Goal: Information Seeking & Learning: Learn about a topic

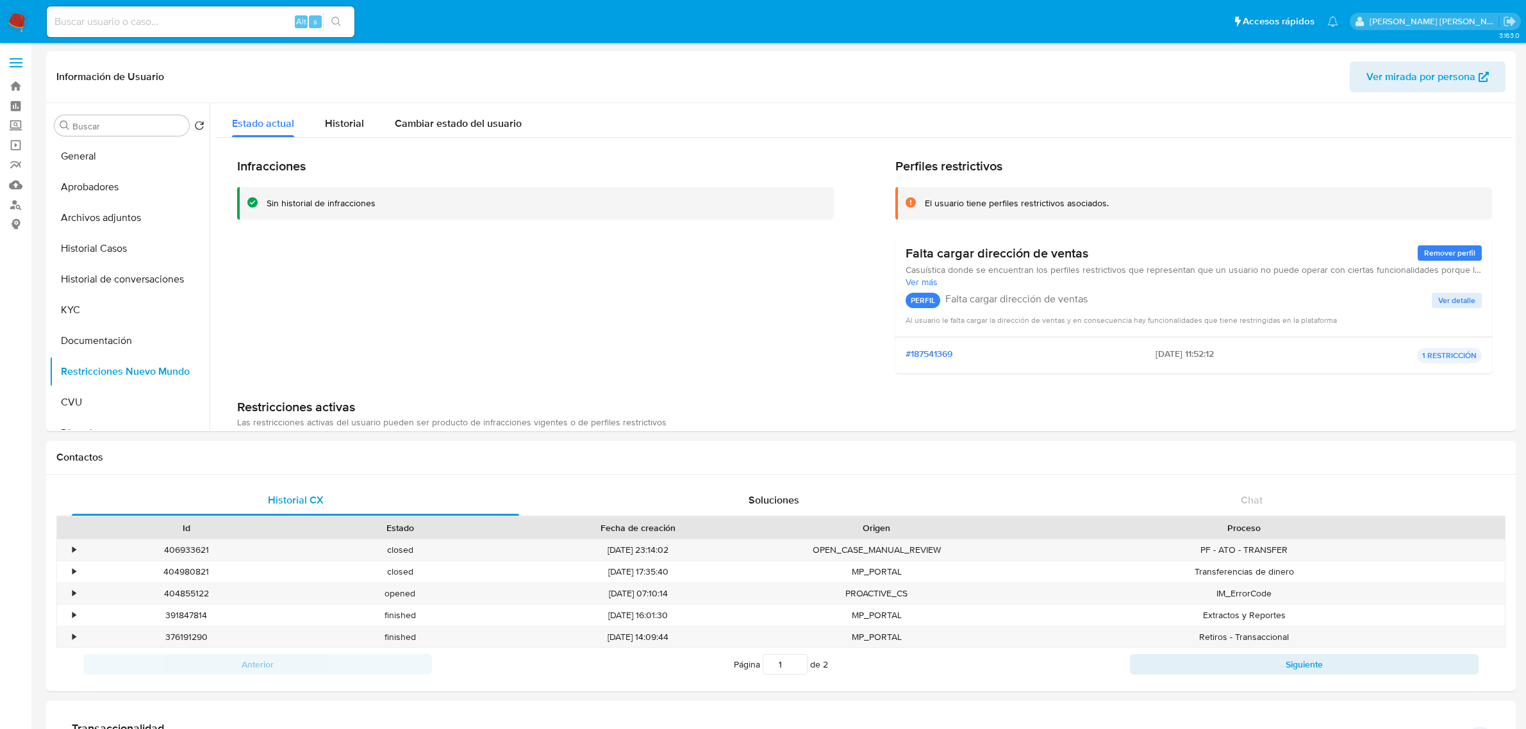
select select "10"
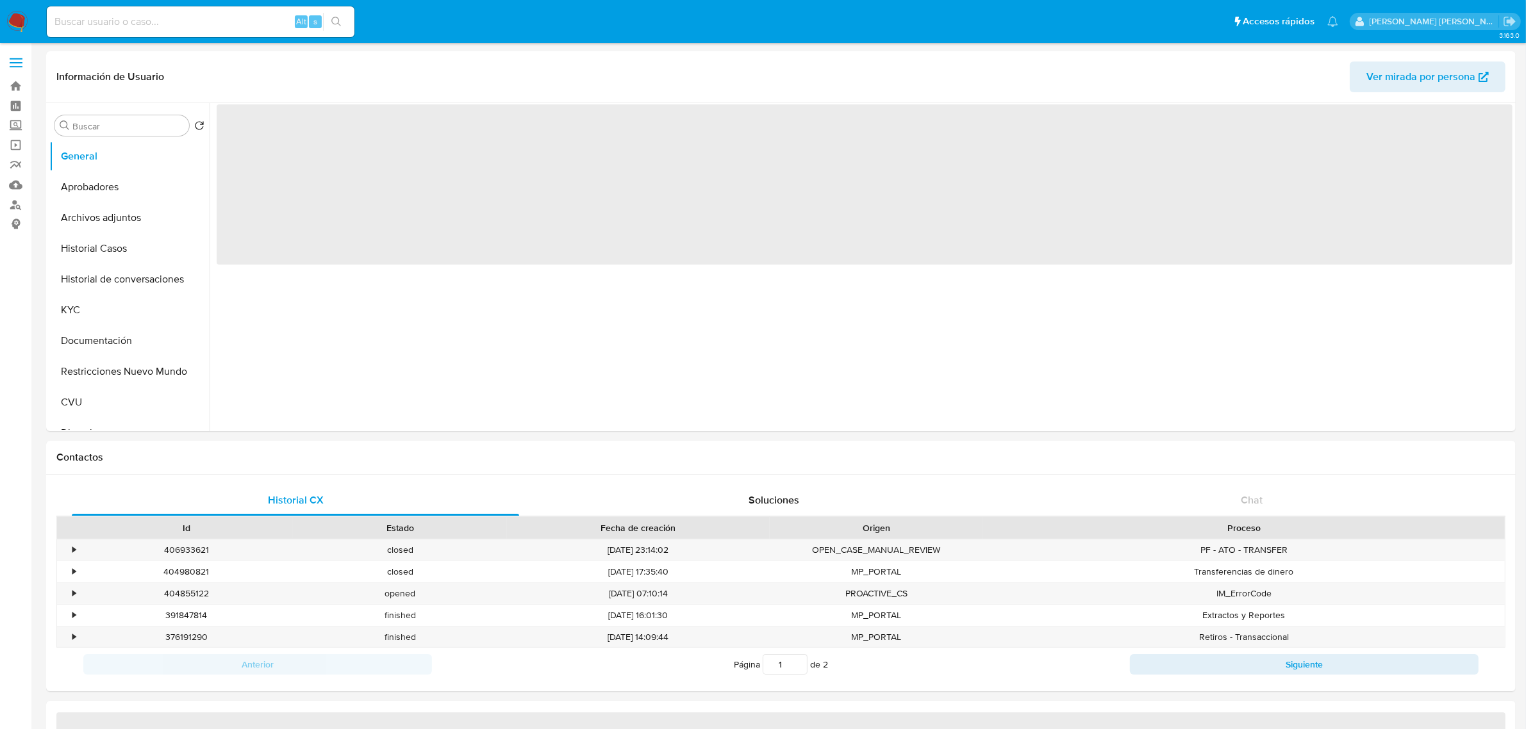
select select "10"
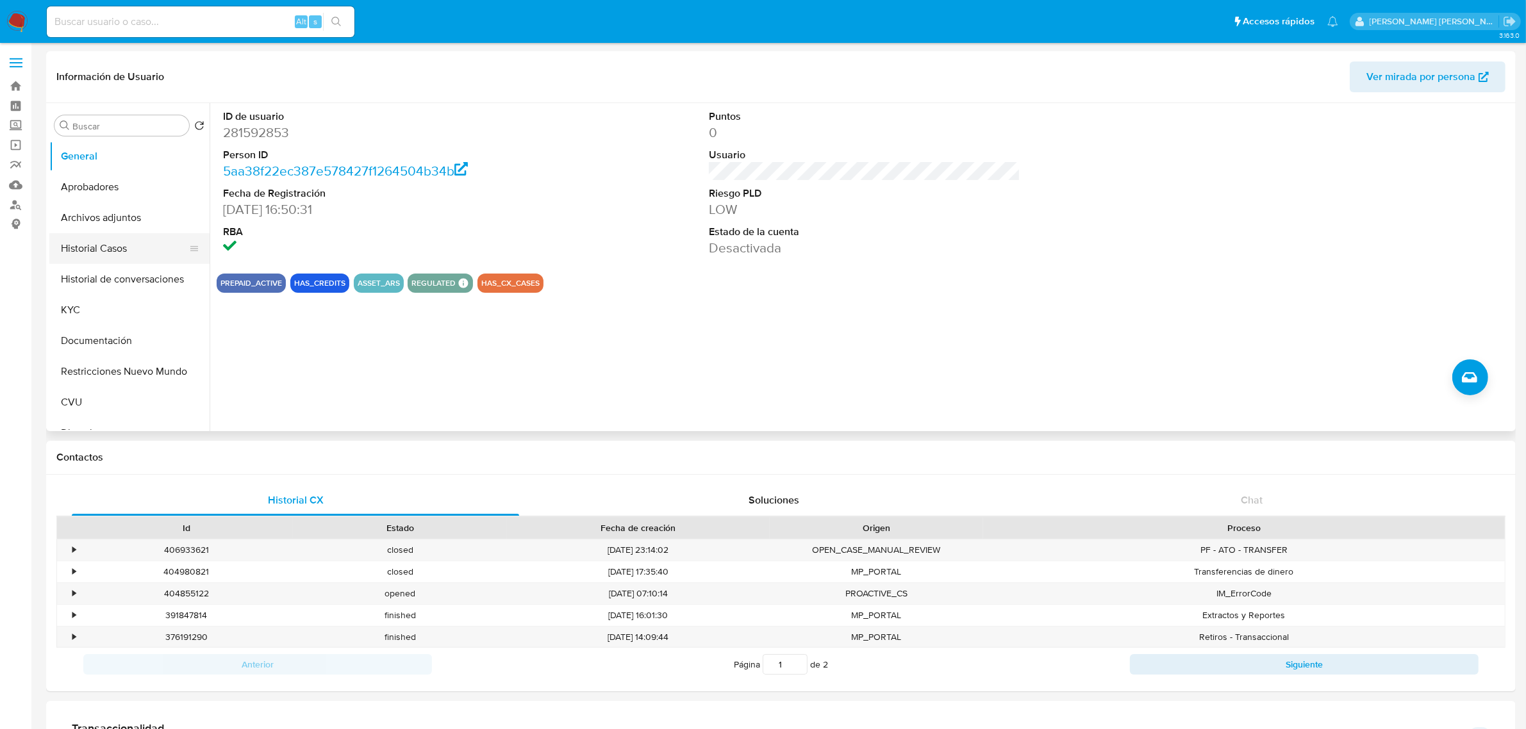
click at [103, 253] on button "Historial Casos" at bounding box center [124, 248] width 150 height 31
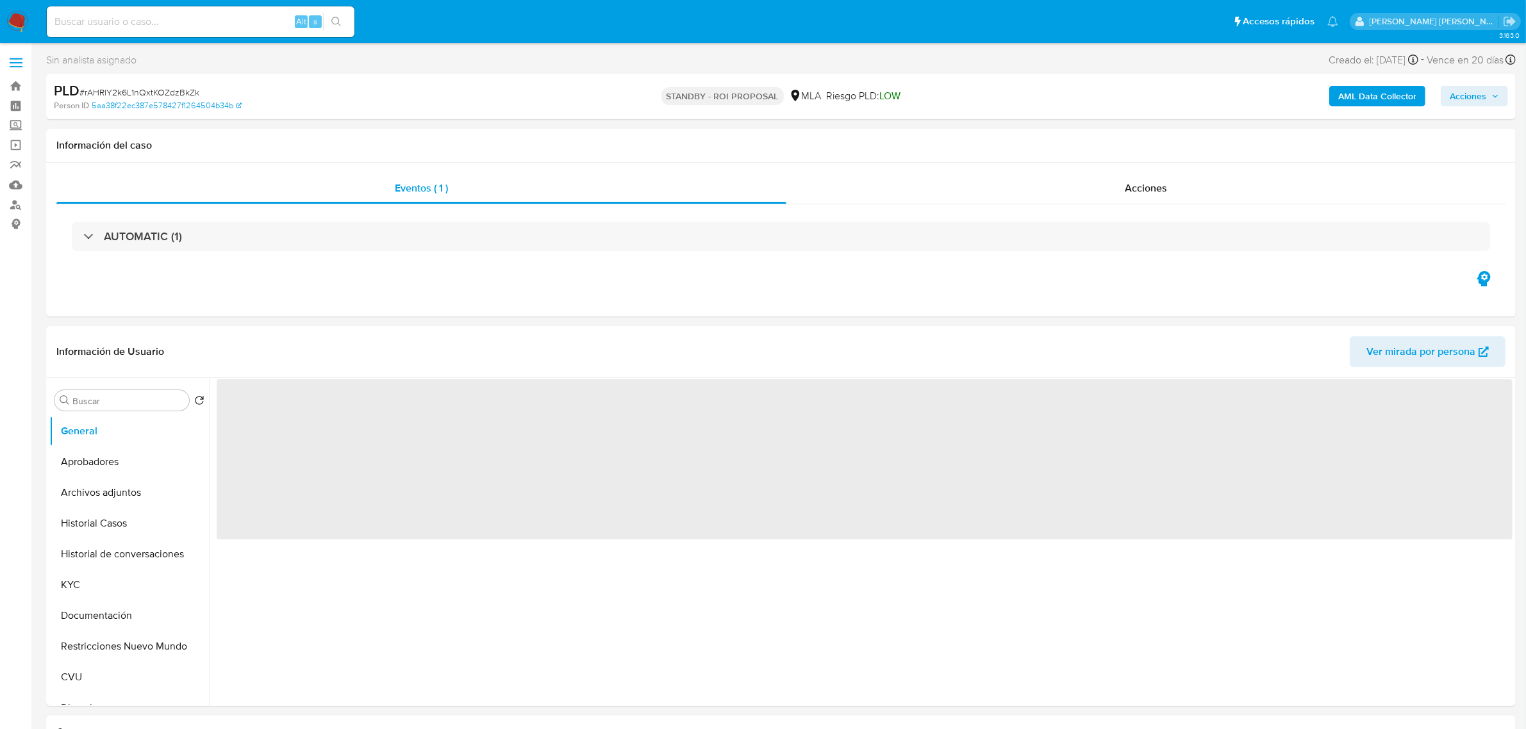
select select "10"
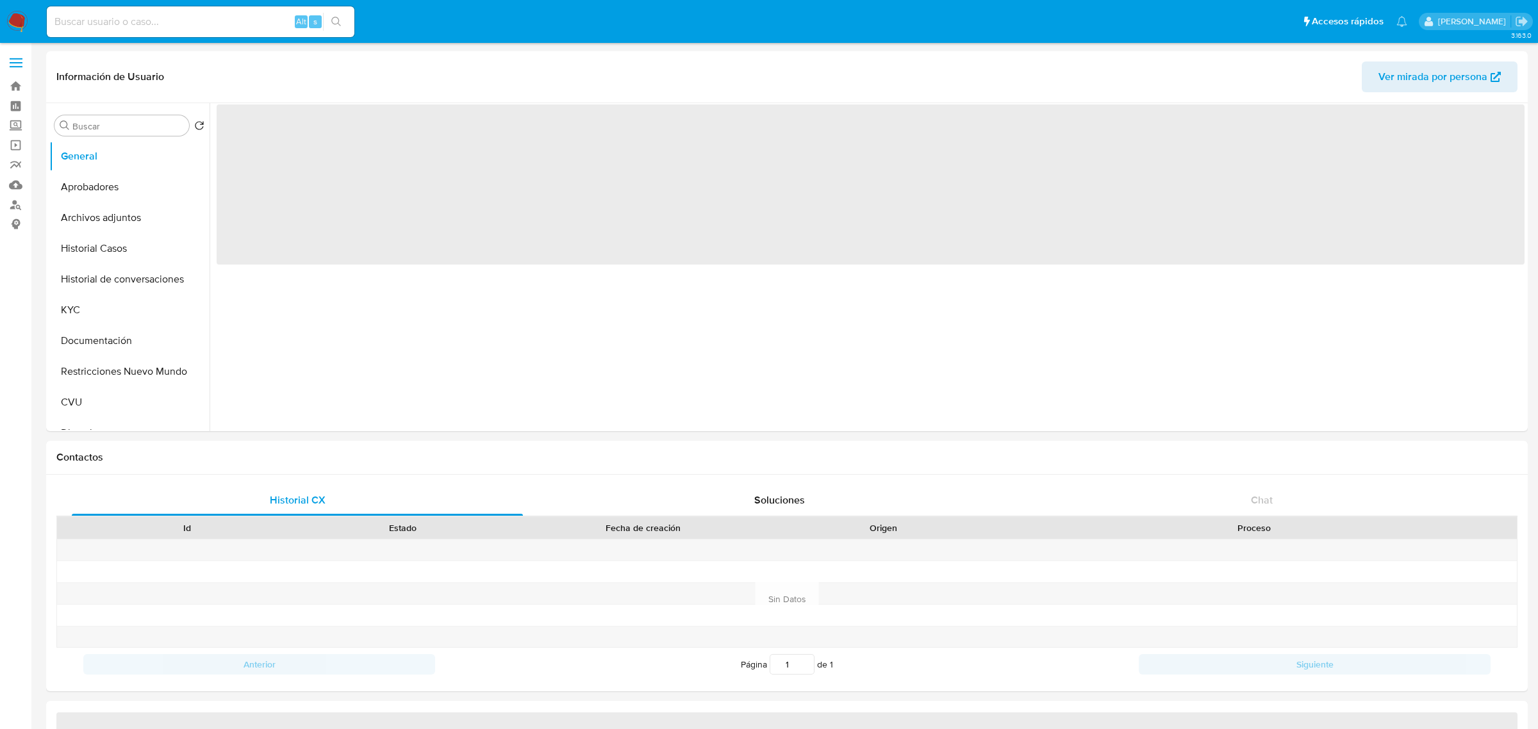
select select "10"
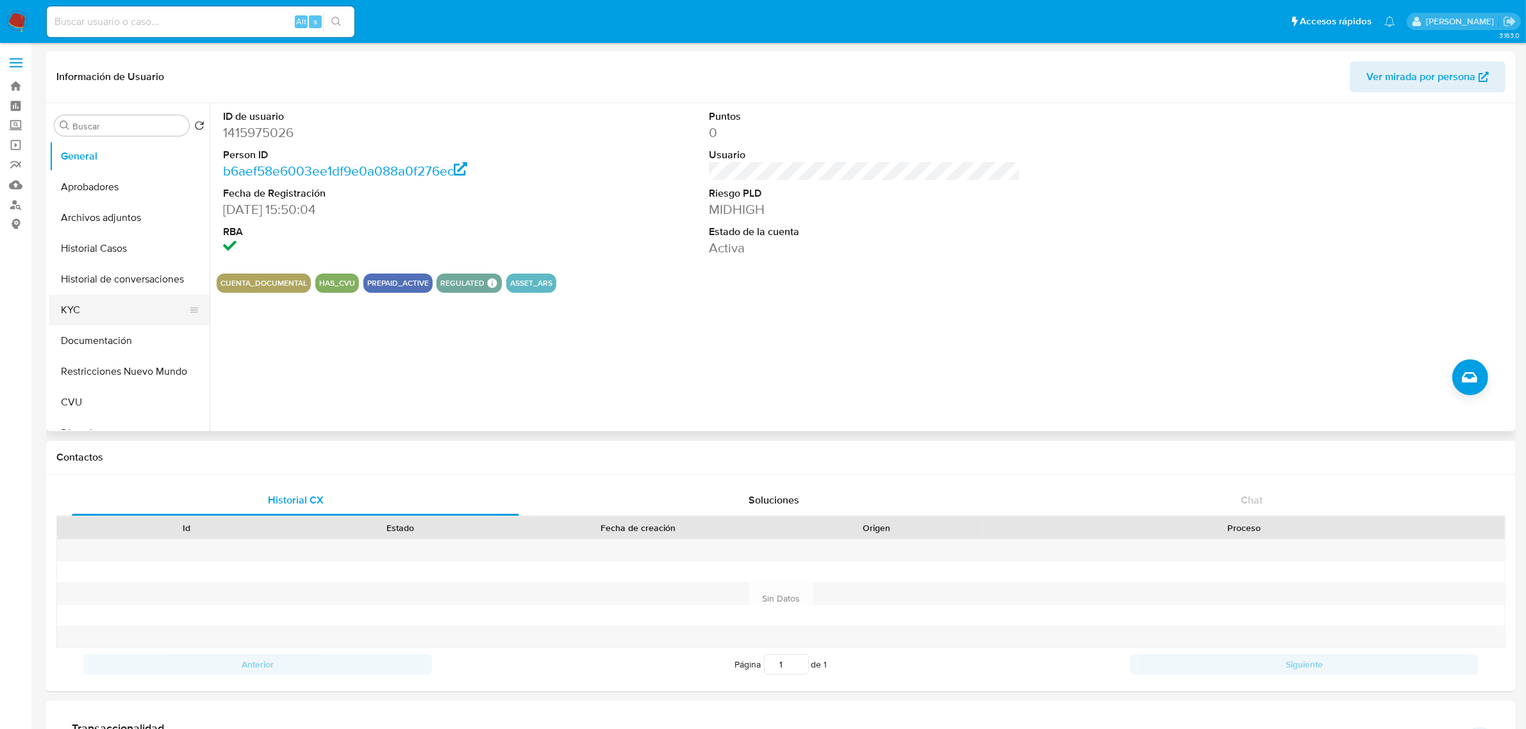
click at [117, 311] on button "KYC" at bounding box center [124, 310] width 150 height 31
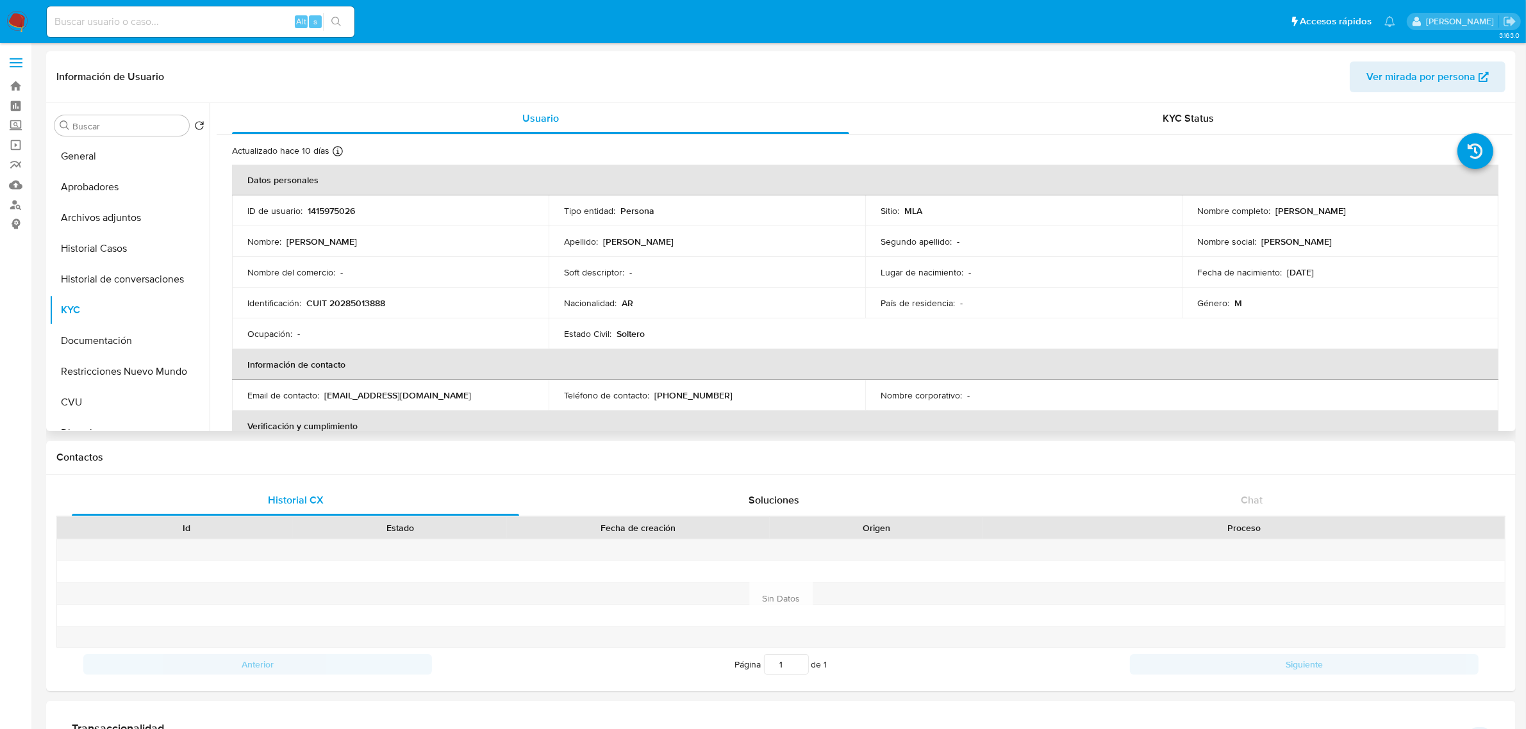
click at [359, 302] on p "CUIT 20285013888" at bounding box center [345, 303] width 79 height 12
copy p "20285013888"
click at [126, 250] on button "Historial Casos" at bounding box center [124, 248] width 150 height 31
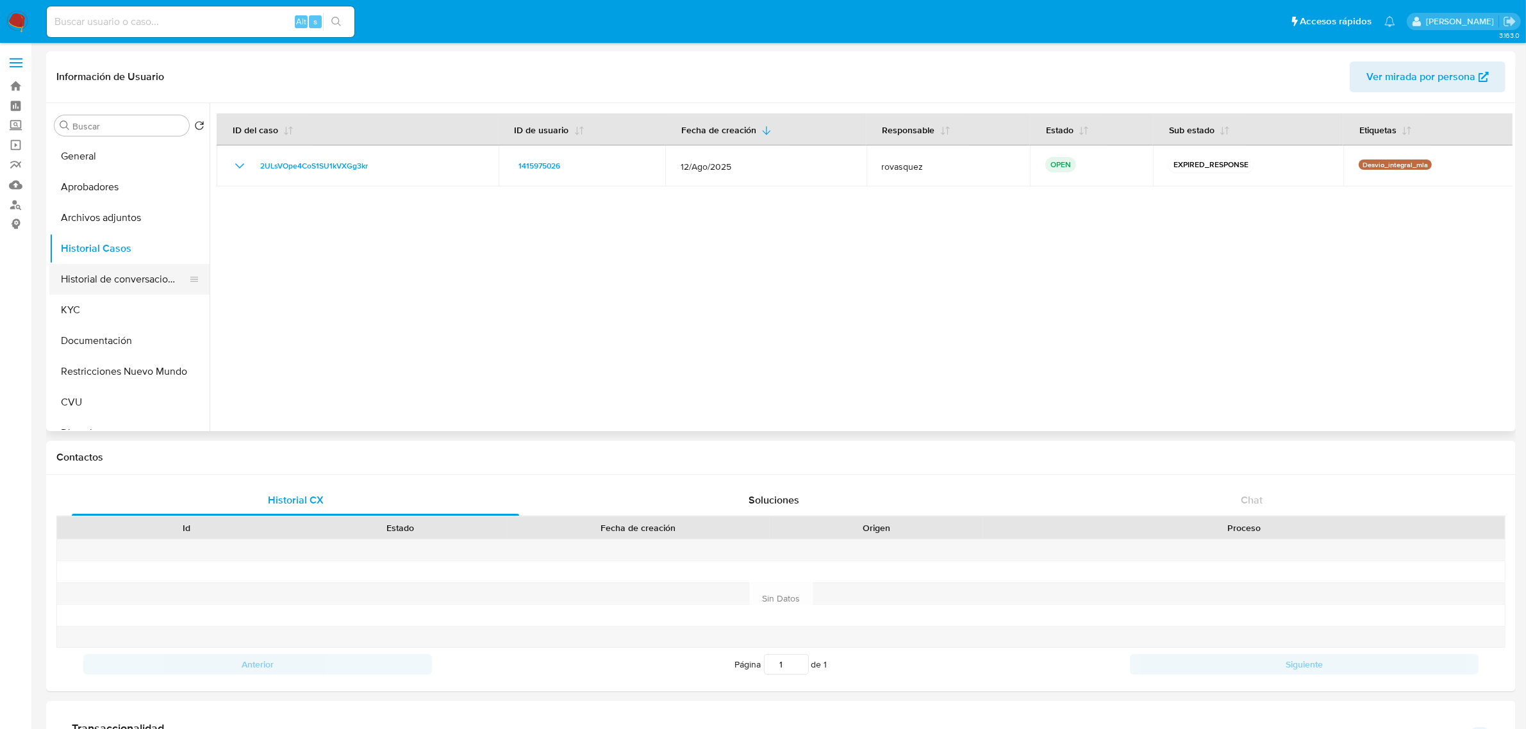
click at [104, 289] on button "Historial de conversaciones" at bounding box center [124, 279] width 150 height 31
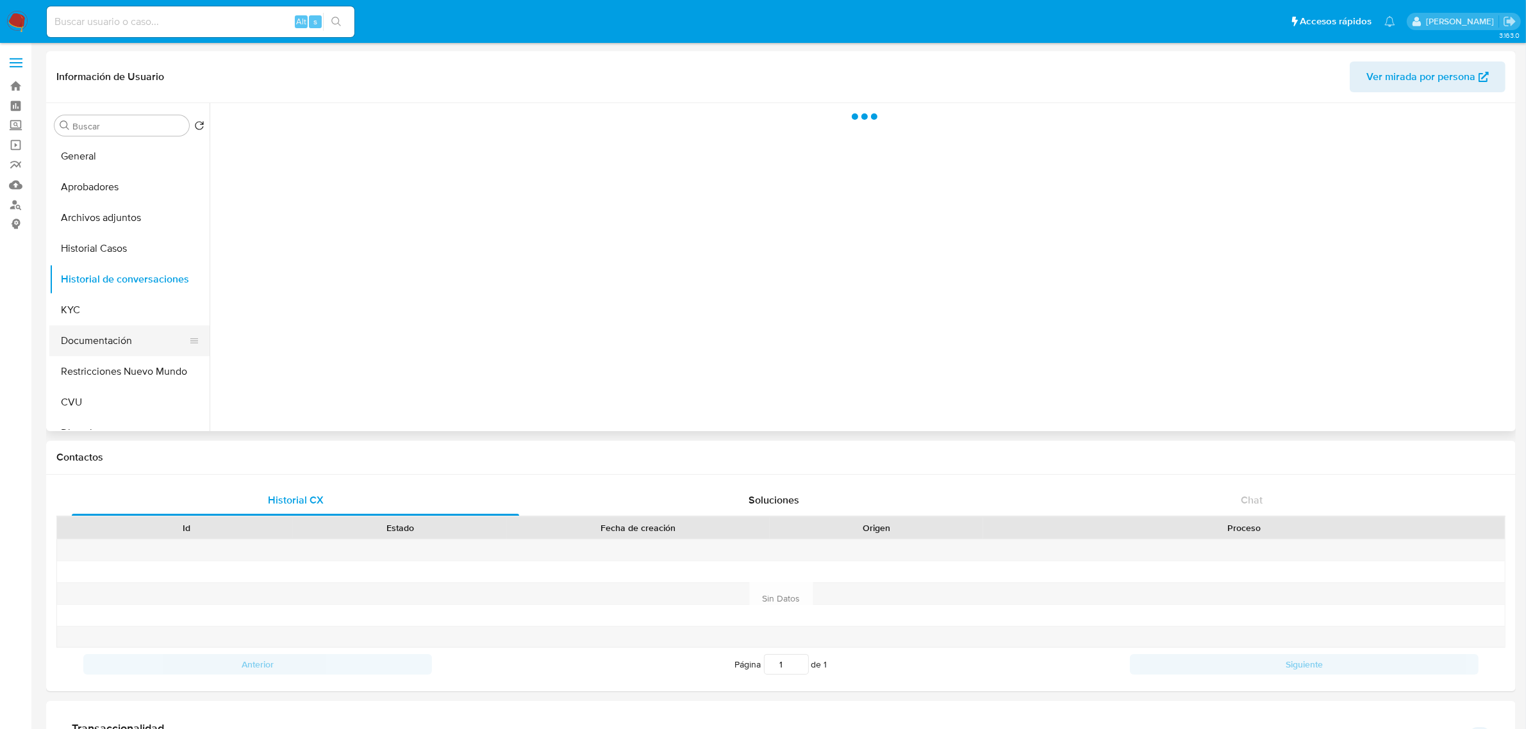
click at [87, 326] on button "Documentación" at bounding box center [124, 341] width 150 height 31
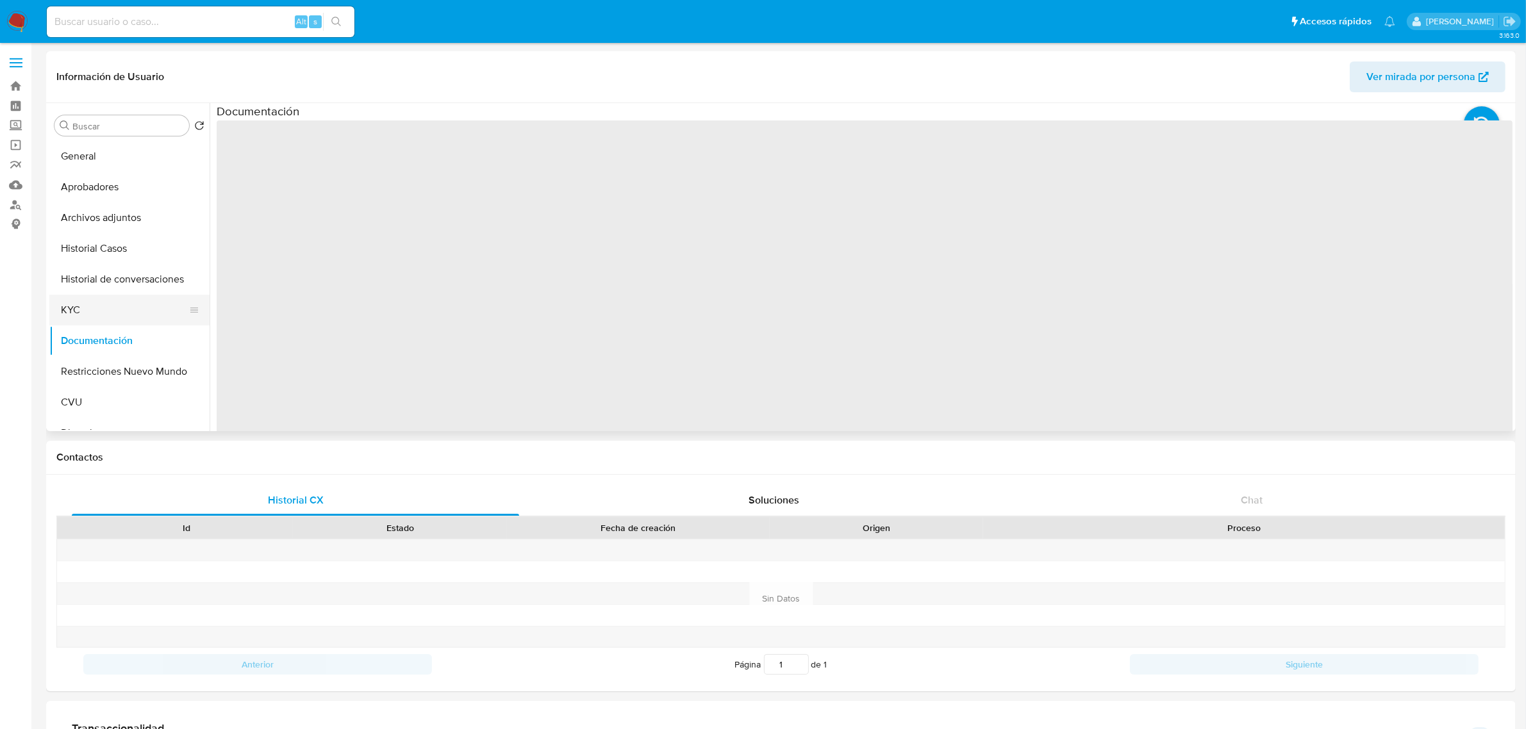
click at [97, 311] on button "KYC" at bounding box center [124, 310] width 150 height 31
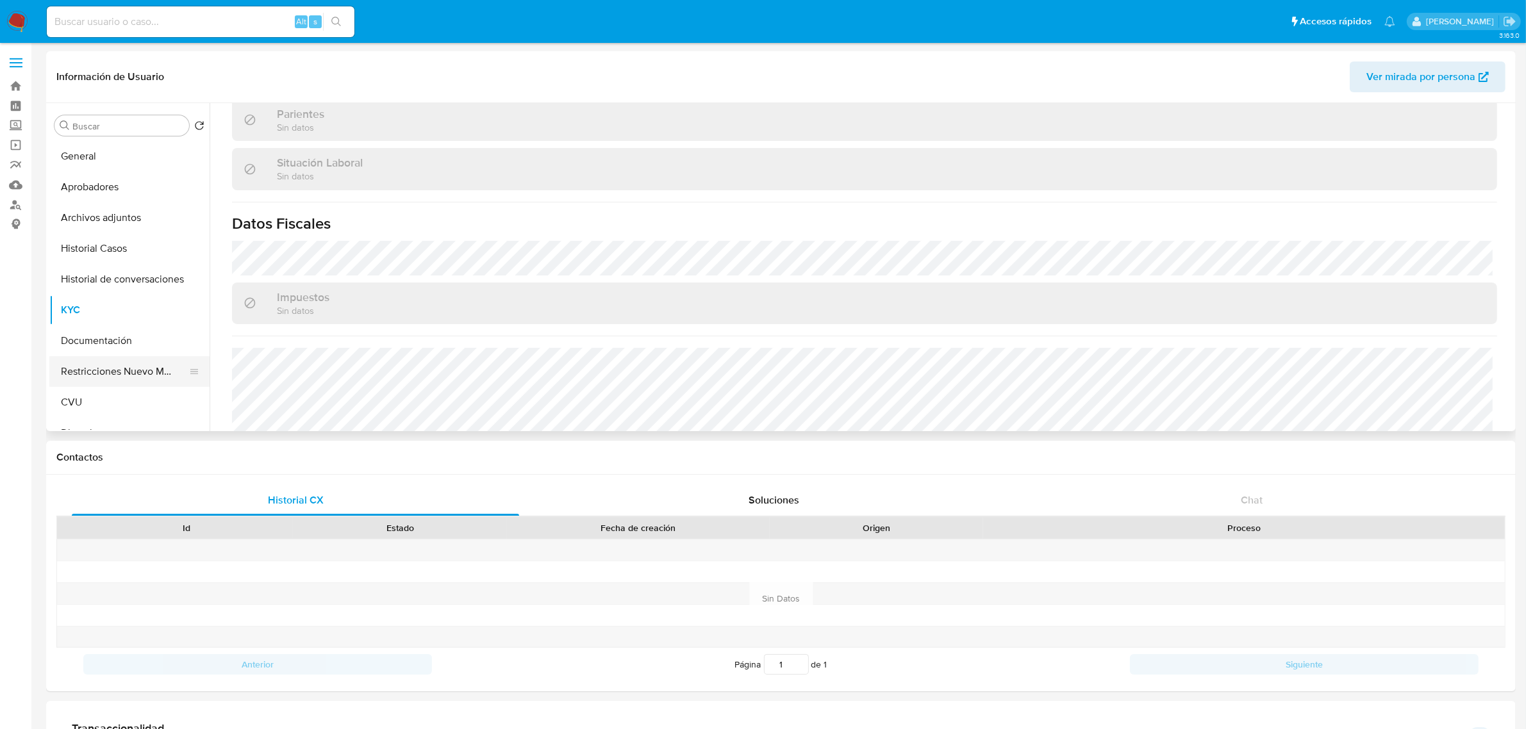
scroll to position [80, 0]
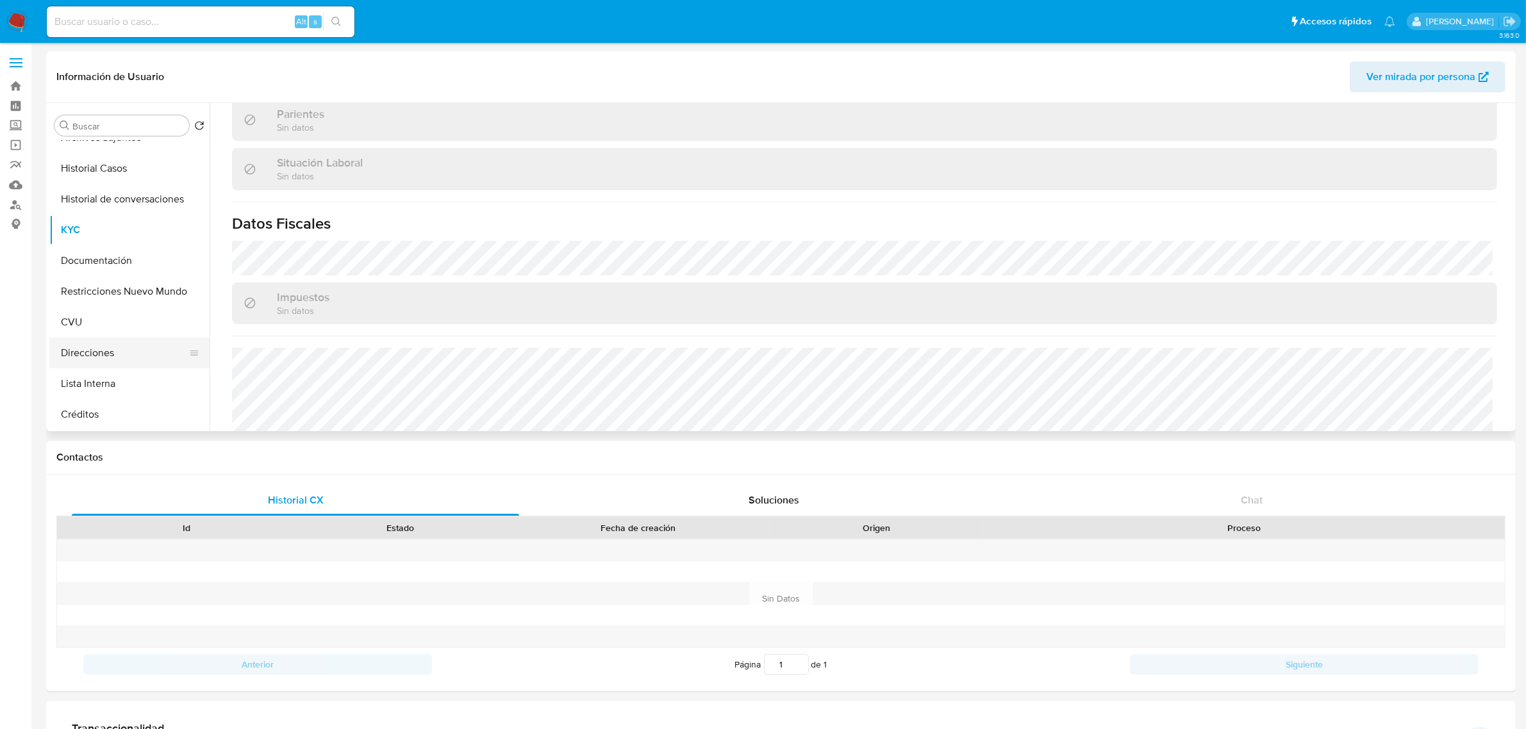
click at [104, 362] on button "Direcciones" at bounding box center [124, 353] width 150 height 31
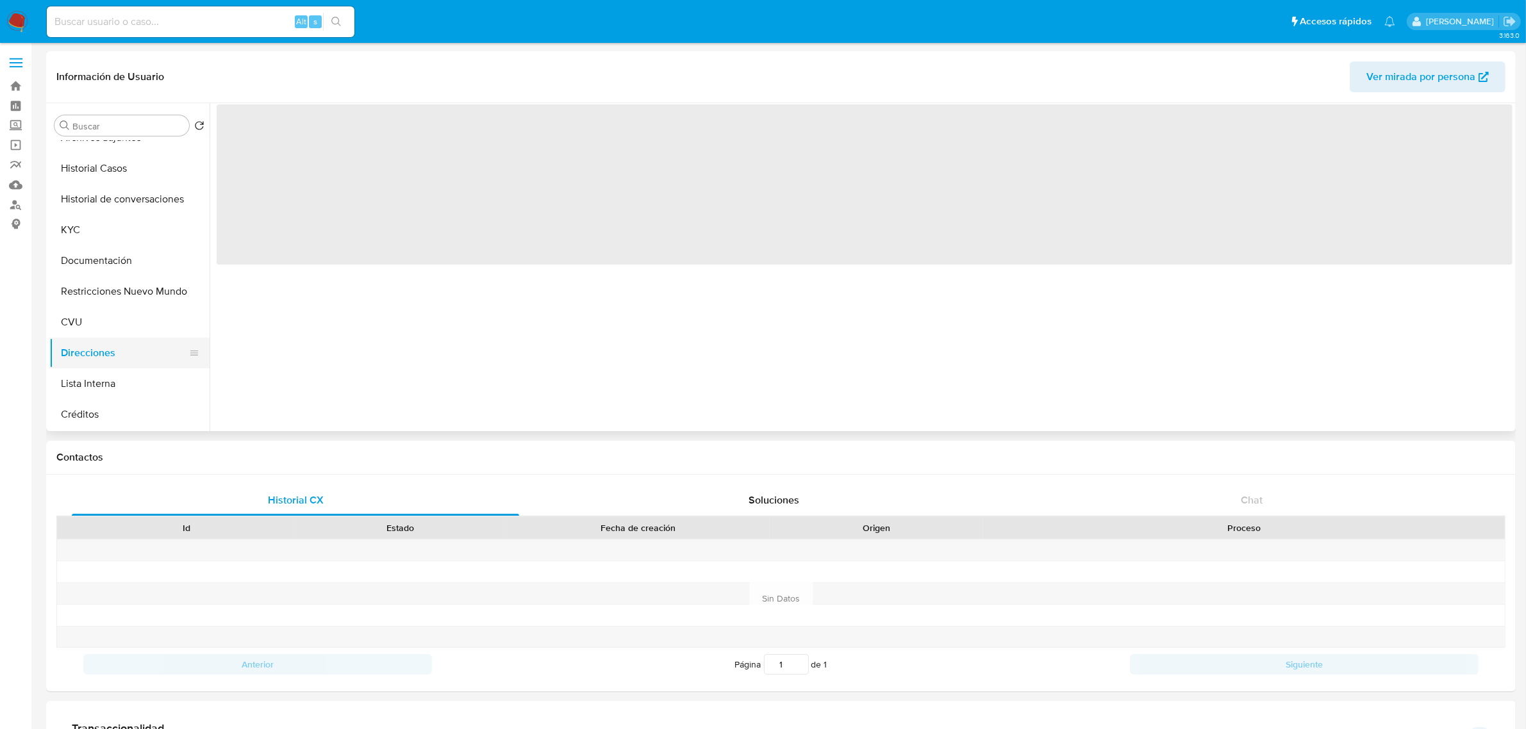
scroll to position [0, 0]
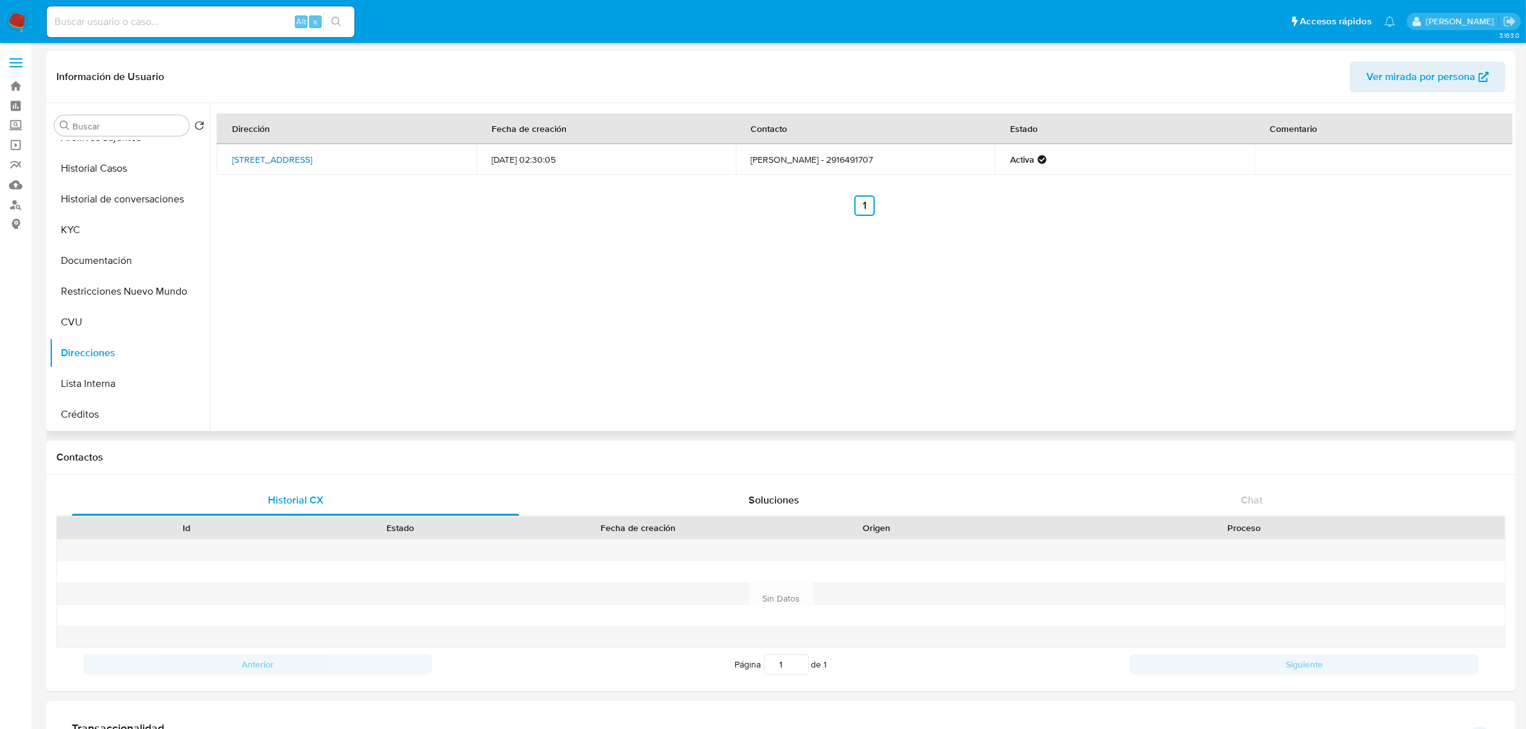
click at [312, 158] on link "Calle Charcas 3767, Bahía Blanca, Buenos Aires, 8000, Argentina 3767" at bounding box center [272, 159] width 80 height 13
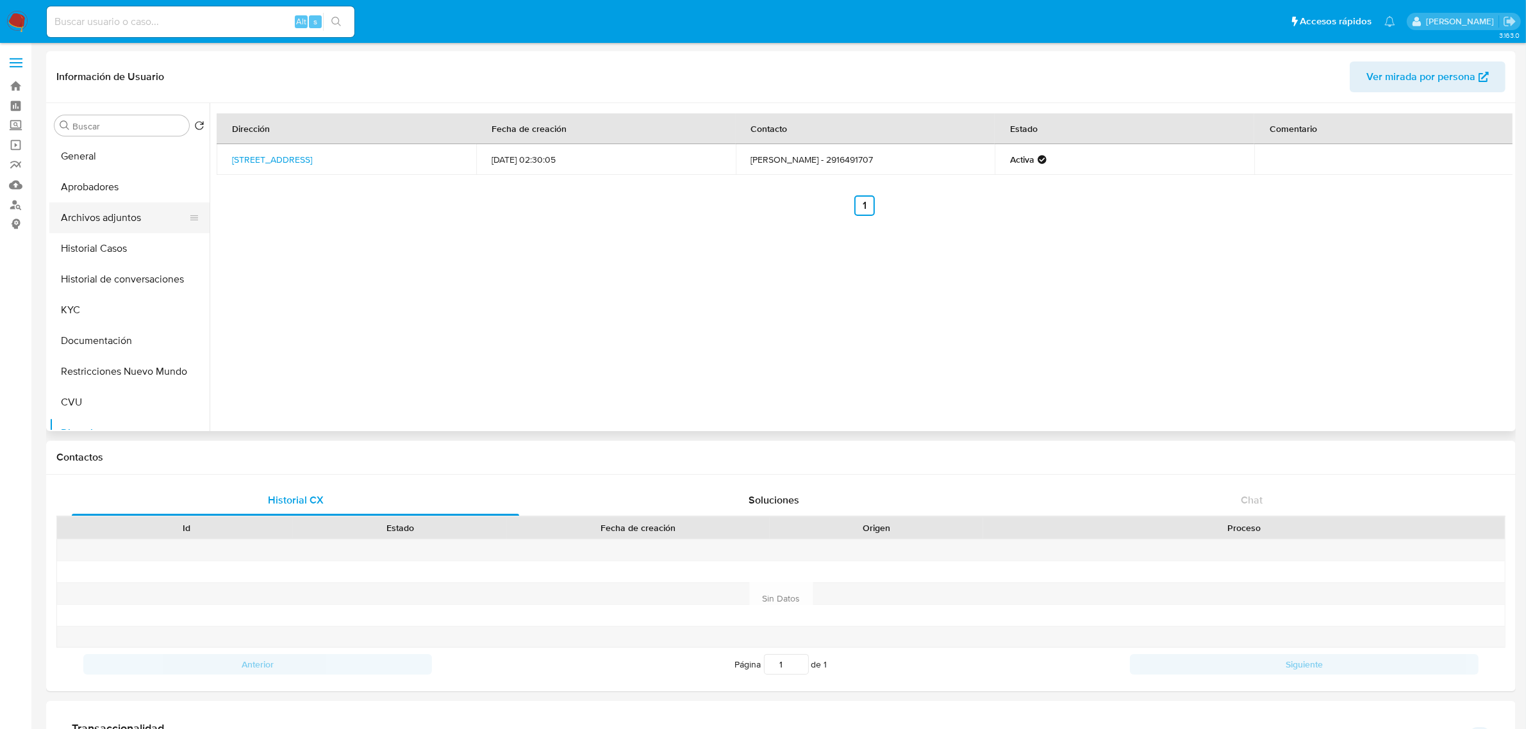
click at [112, 222] on button "Archivos adjuntos" at bounding box center [124, 217] width 150 height 31
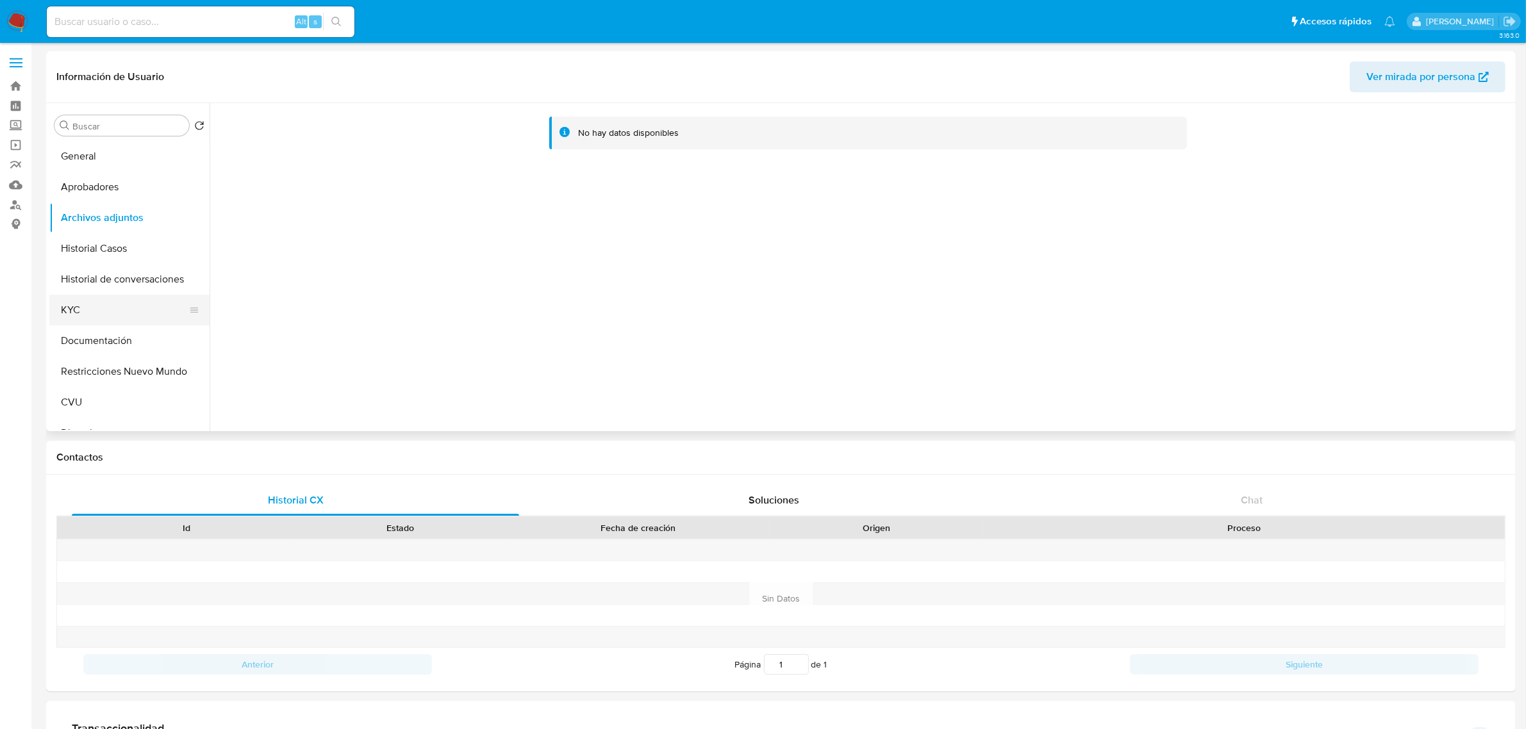
click at [78, 309] on button "KYC" at bounding box center [124, 310] width 150 height 31
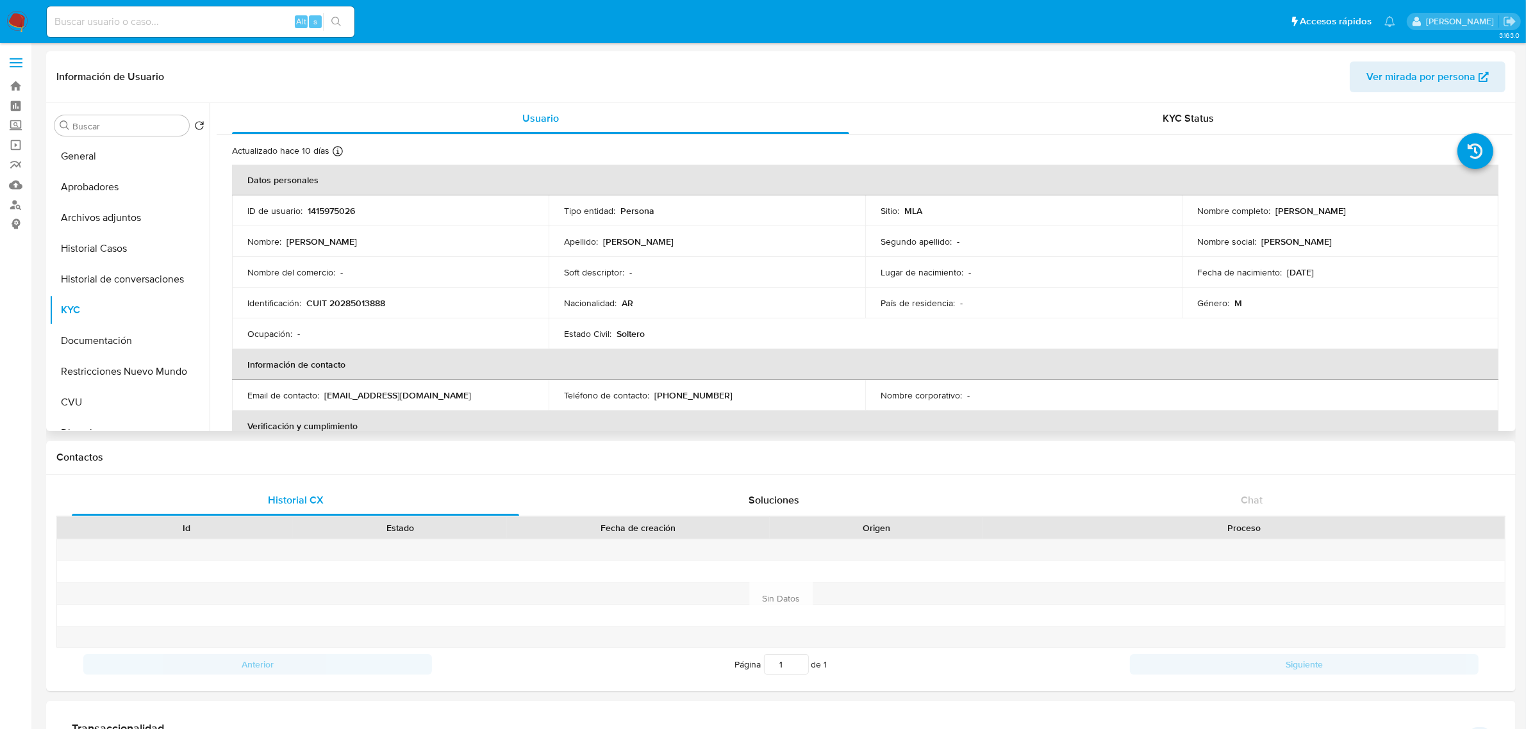
drag, startPoint x: 1270, startPoint y: 215, endPoint x: 1392, endPoint y: 216, distance: 122.4
click at [1392, 216] on div "Nombre completo : Guillermo Federico Gonzalez" at bounding box center [1340, 211] width 286 height 12
copy p "Guillermo Federico Gonzalez"
click at [103, 343] on button "Documentación" at bounding box center [124, 341] width 150 height 31
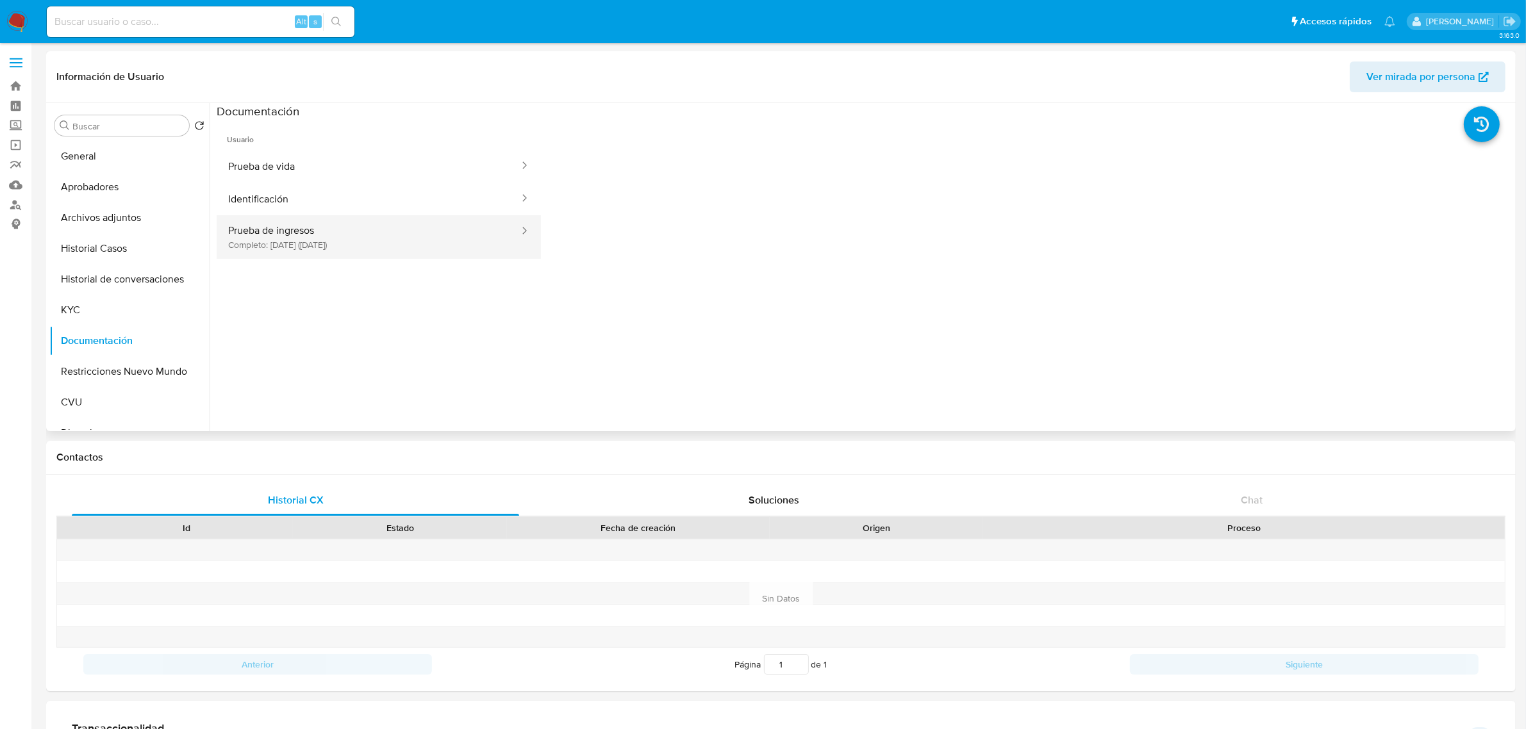
click at [393, 234] on button "Prueba de ingresos Completo: 26/11/2024 (hace 10 meses)" at bounding box center [369, 237] width 304 height 44
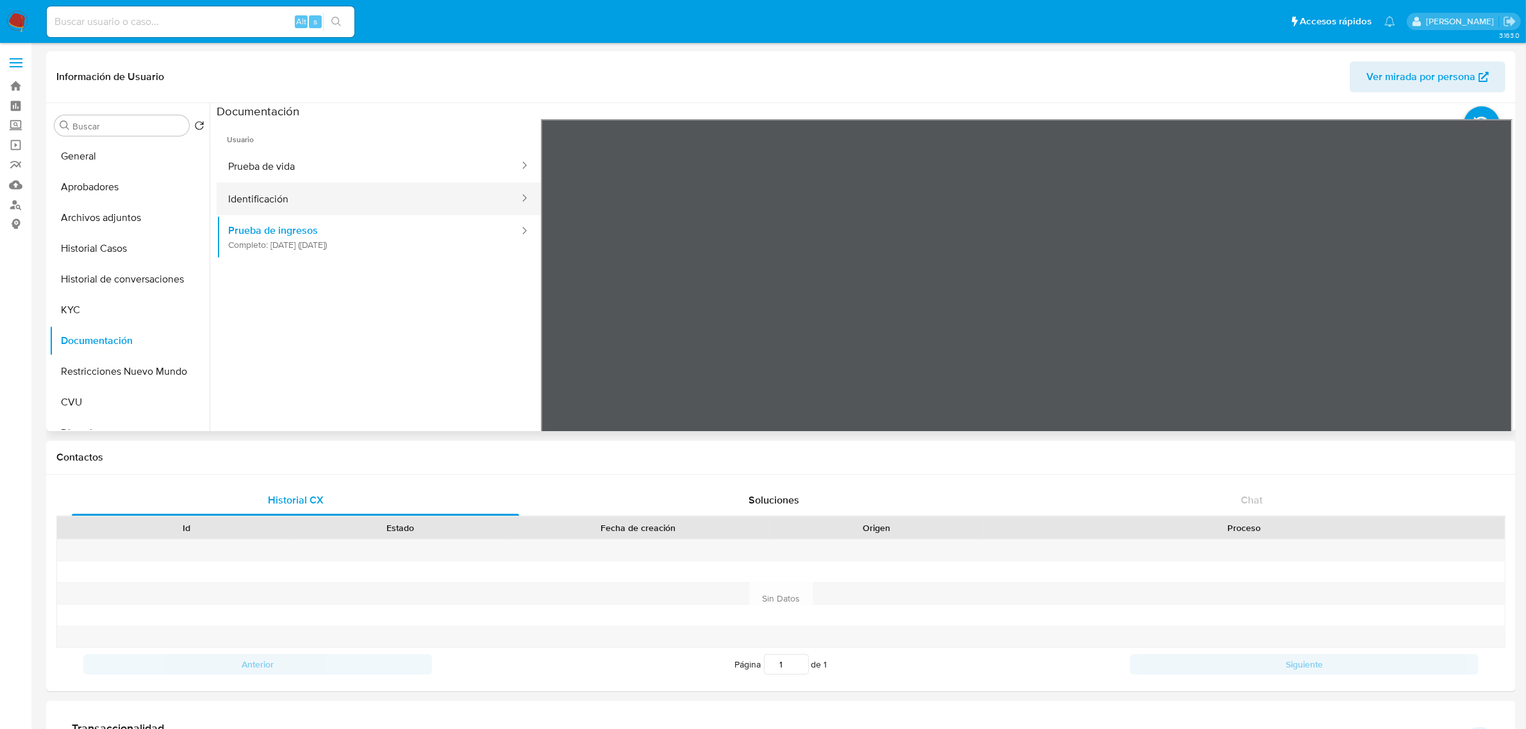
click at [351, 183] on button "Identificación" at bounding box center [369, 199] width 304 height 33
click at [379, 150] on button "Prueba de vida" at bounding box center [369, 166] width 304 height 33
click at [114, 309] on button "KYC" at bounding box center [124, 310] width 150 height 31
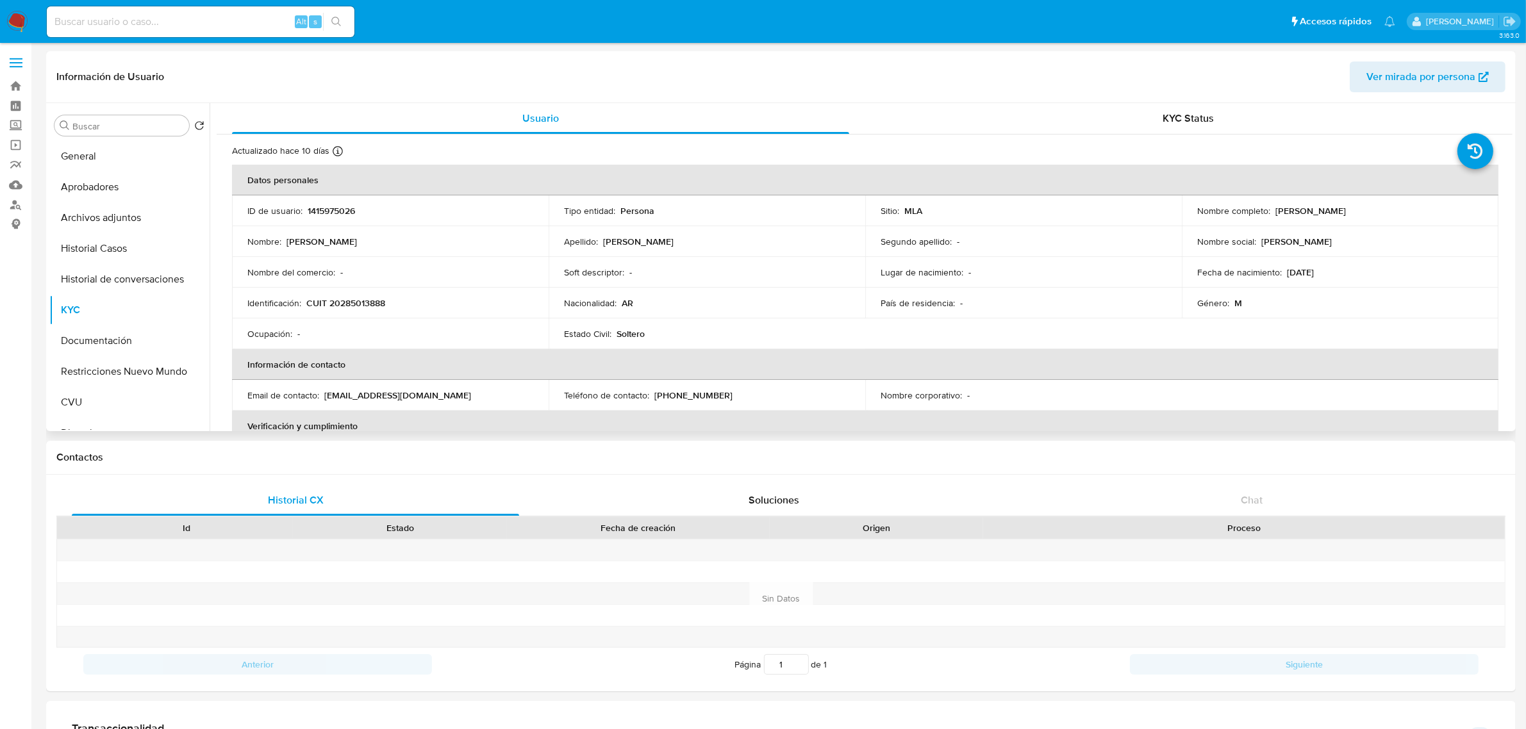
drag, startPoint x: 1272, startPoint y: 208, endPoint x: 1405, endPoint y: 215, distance: 132.8
click at [1405, 215] on div "Nombre completo : Guillermo Federico Gonzalez" at bounding box center [1340, 211] width 286 height 12
copy p "Guillermo Federico Gonzalez"
click at [367, 299] on p "CUIT 20285013888" at bounding box center [345, 303] width 79 height 12
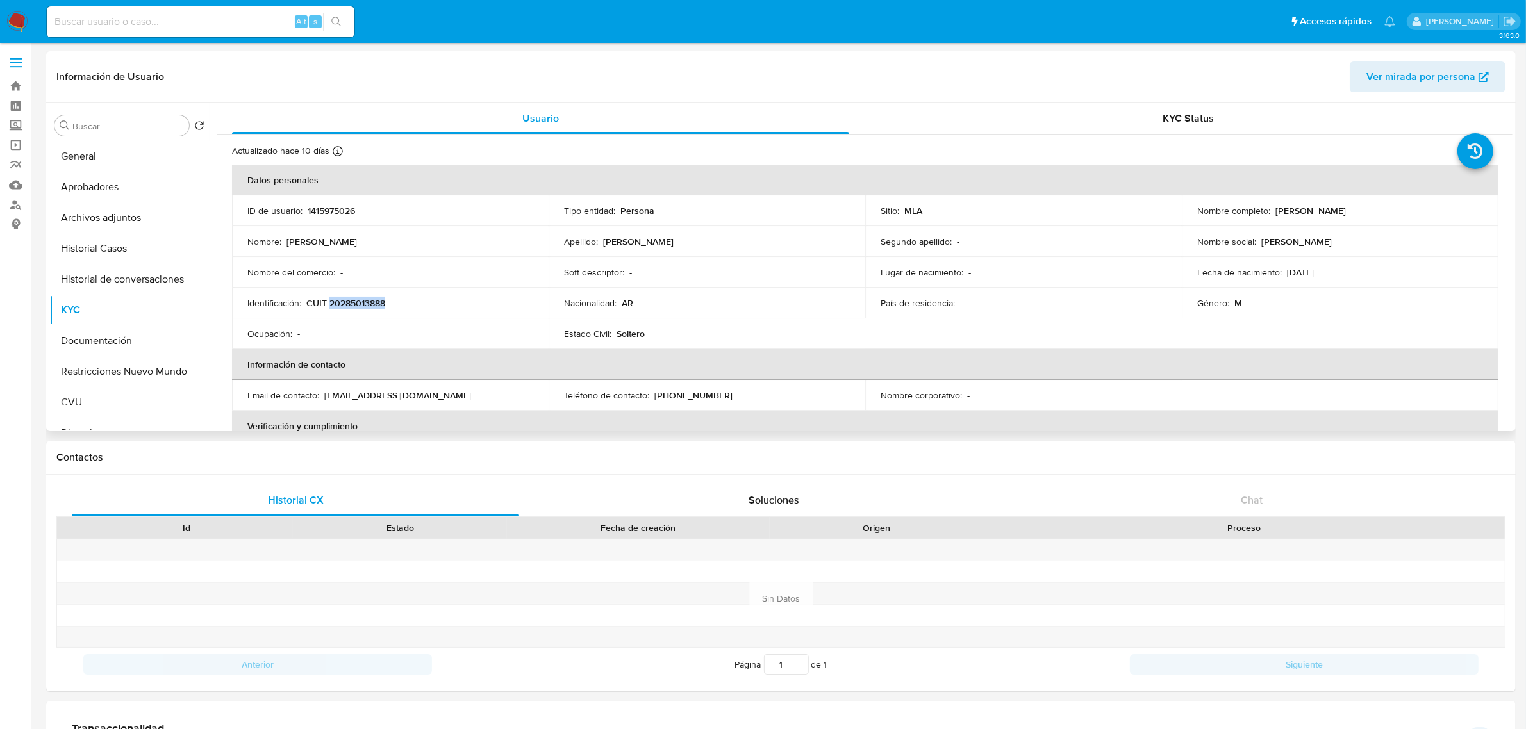
copy p "20285013888"
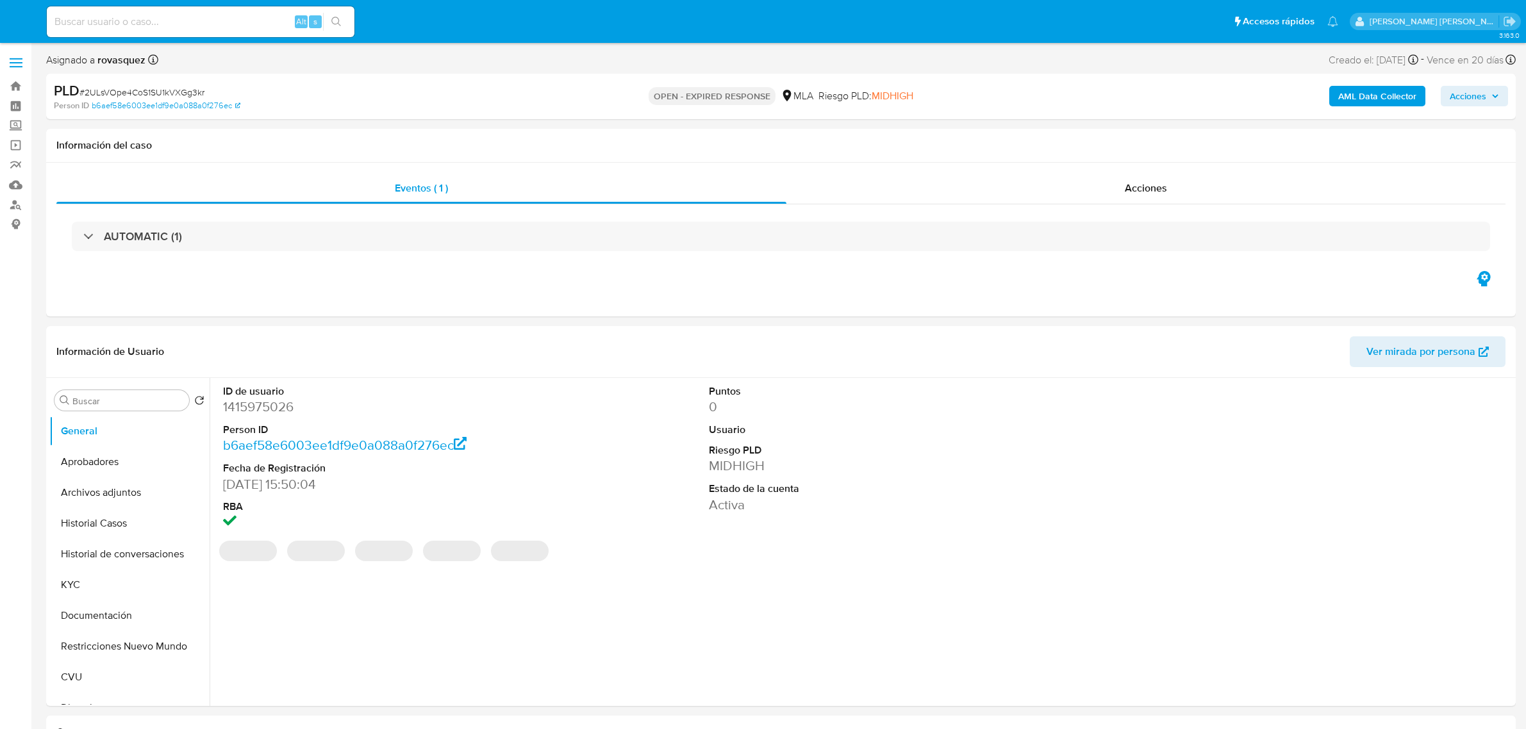
select select "10"
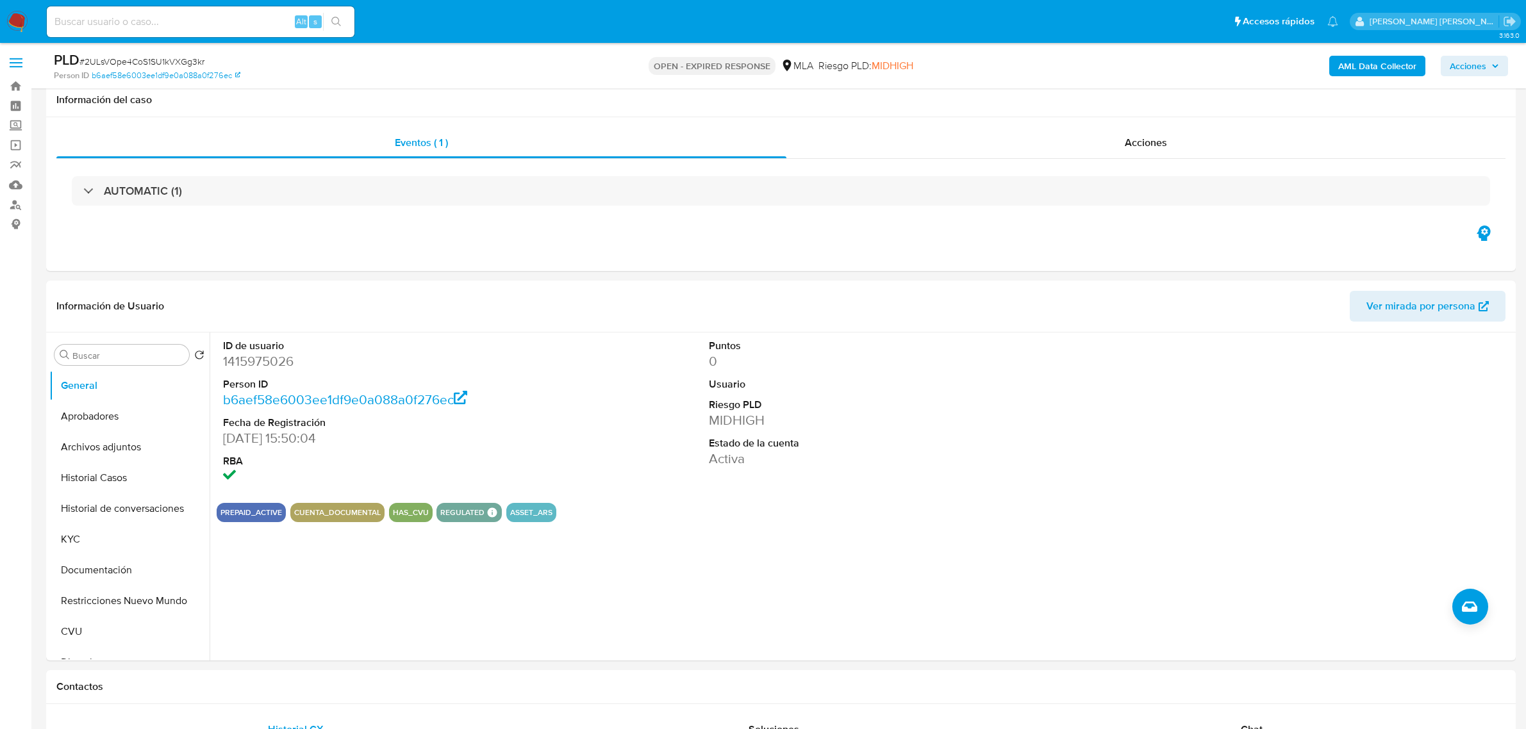
select select "10"
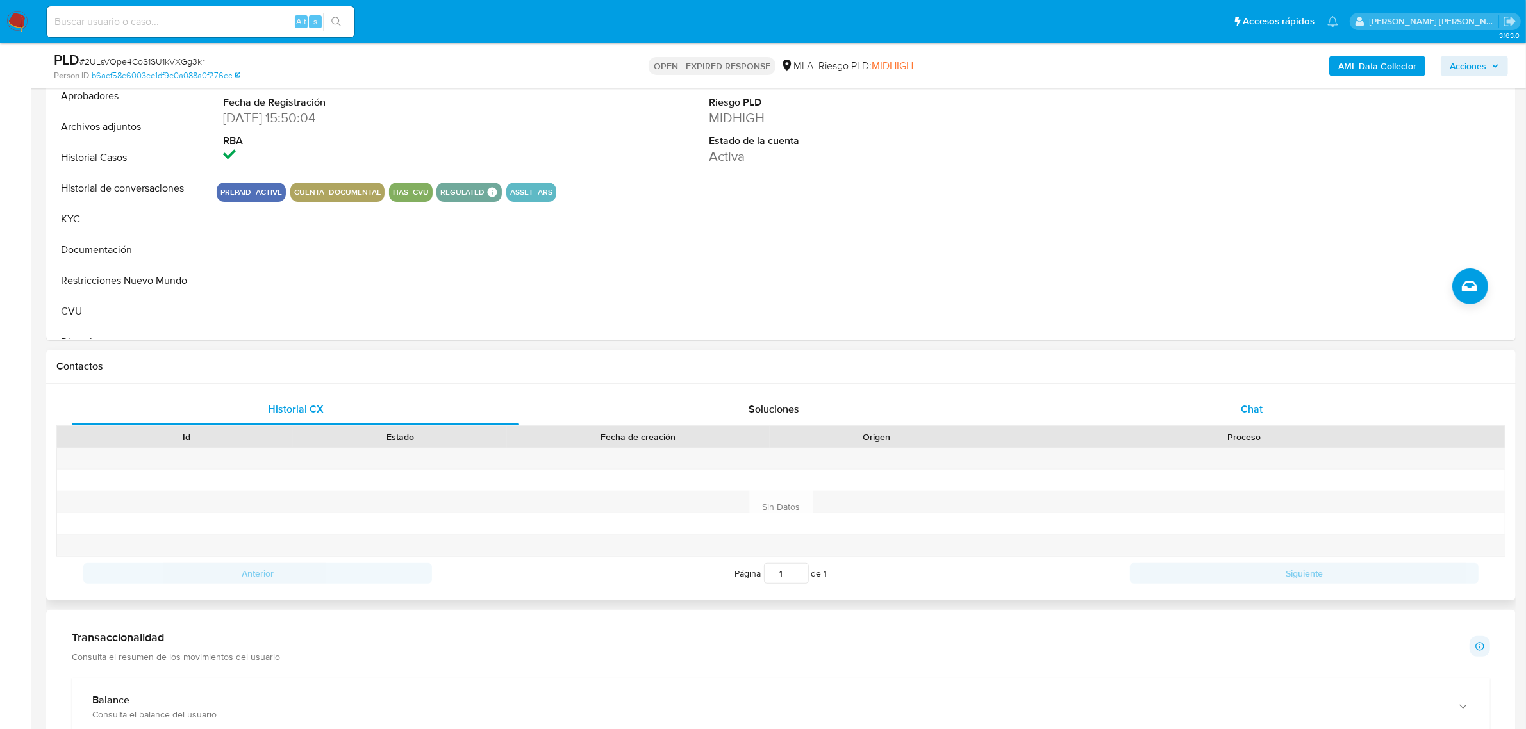
click at [1229, 415] on div "Chat" at bounding box center [1251, 409] width 447 height 31
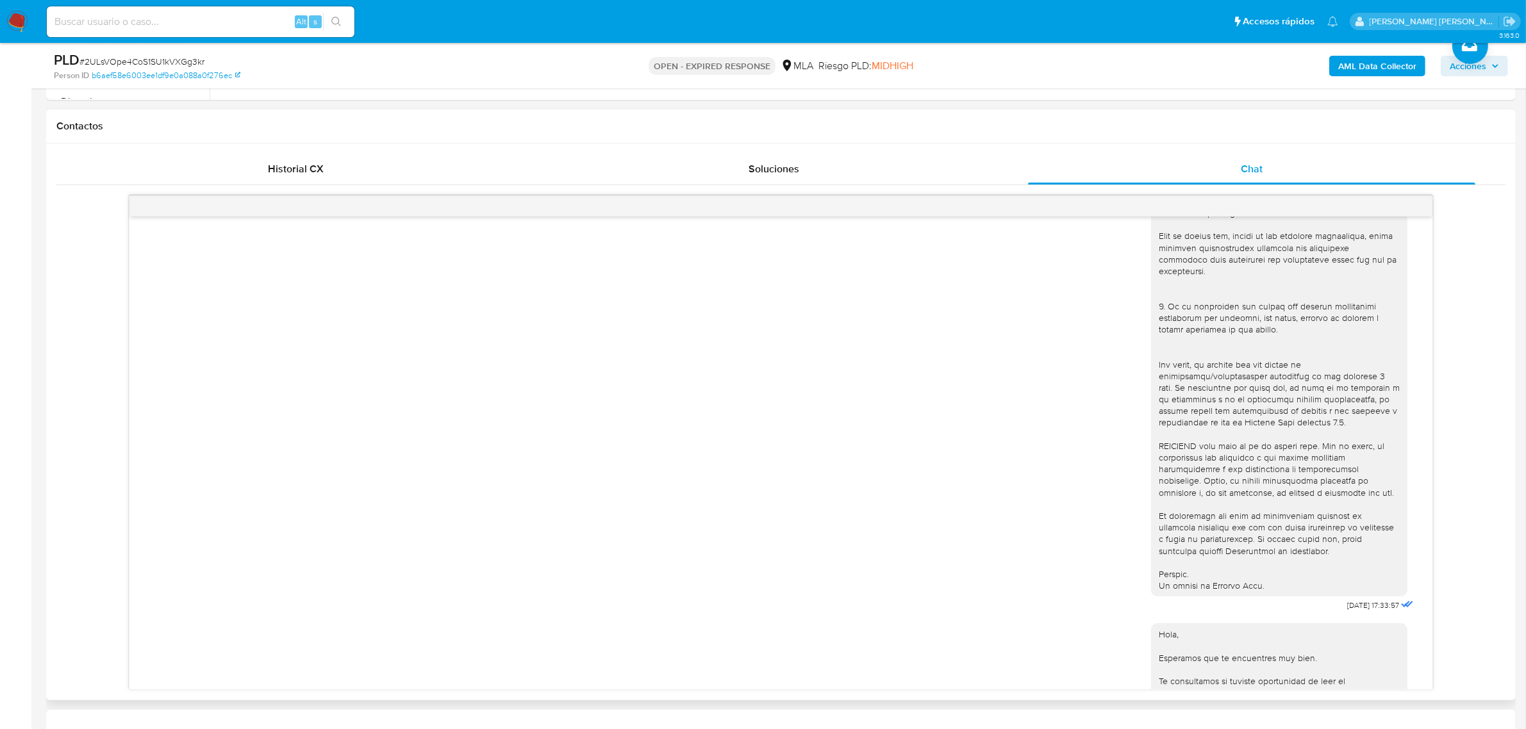
scroll to position [216, 0]
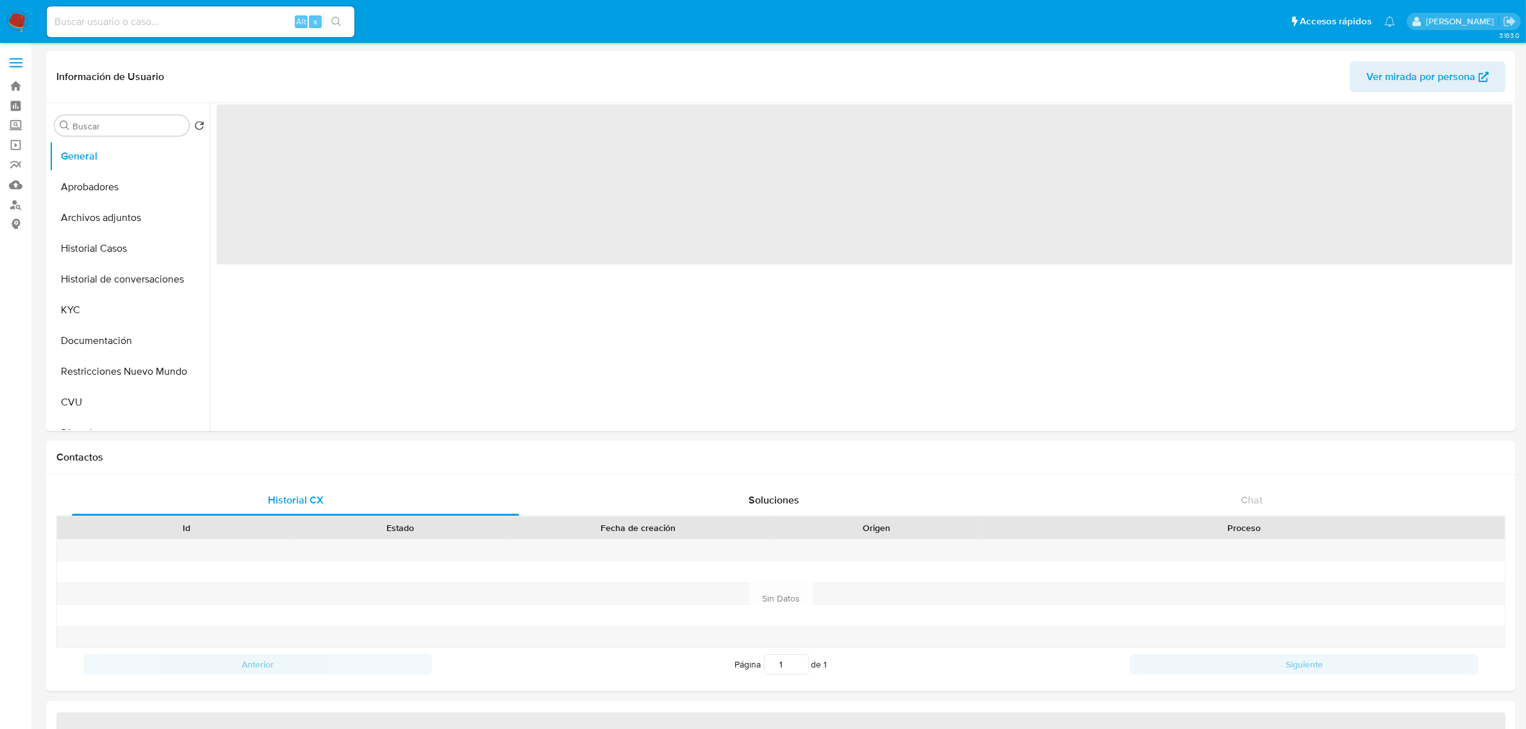
select select "10"
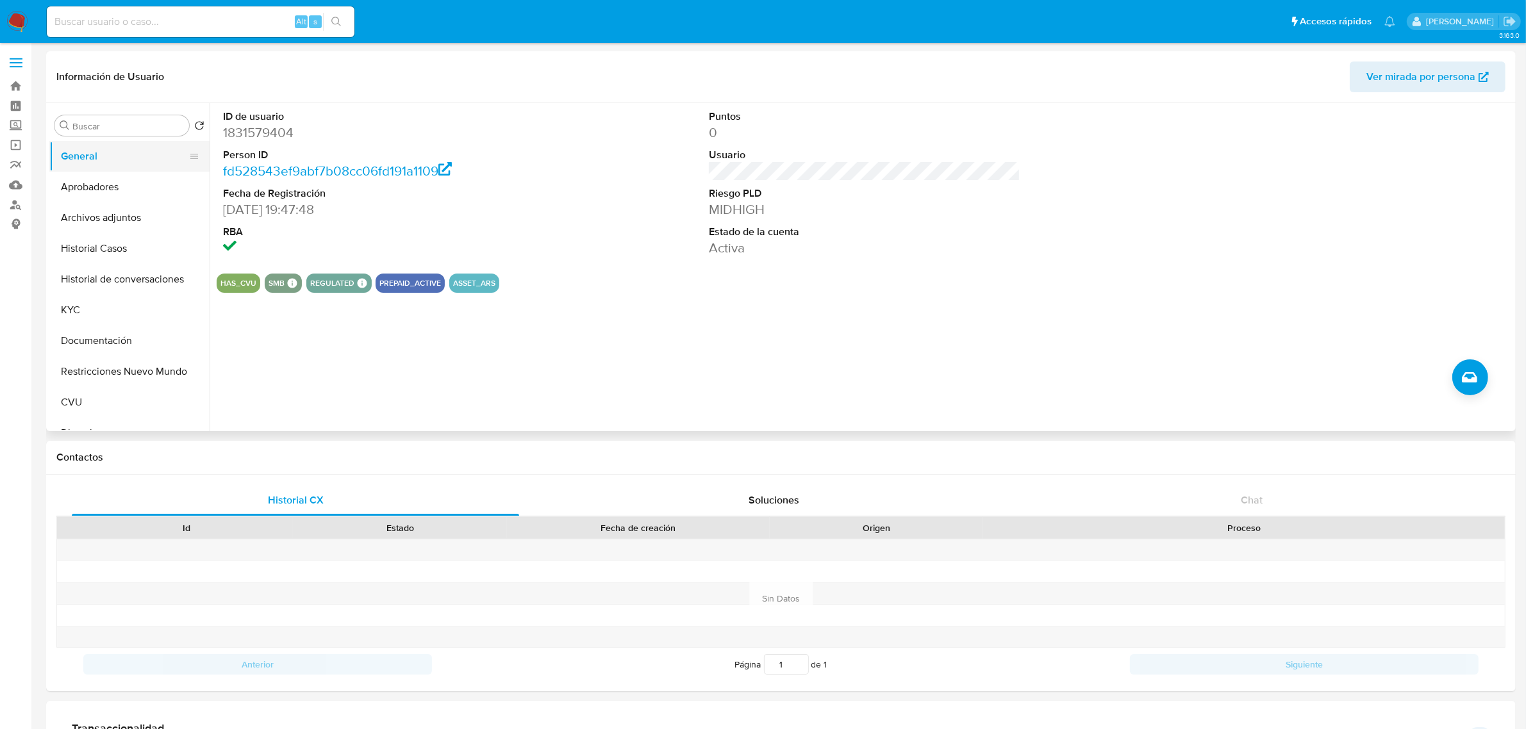
click at [135, 249] on button "Historial Casos" at bounding box center [129, 248] width 160 height 31
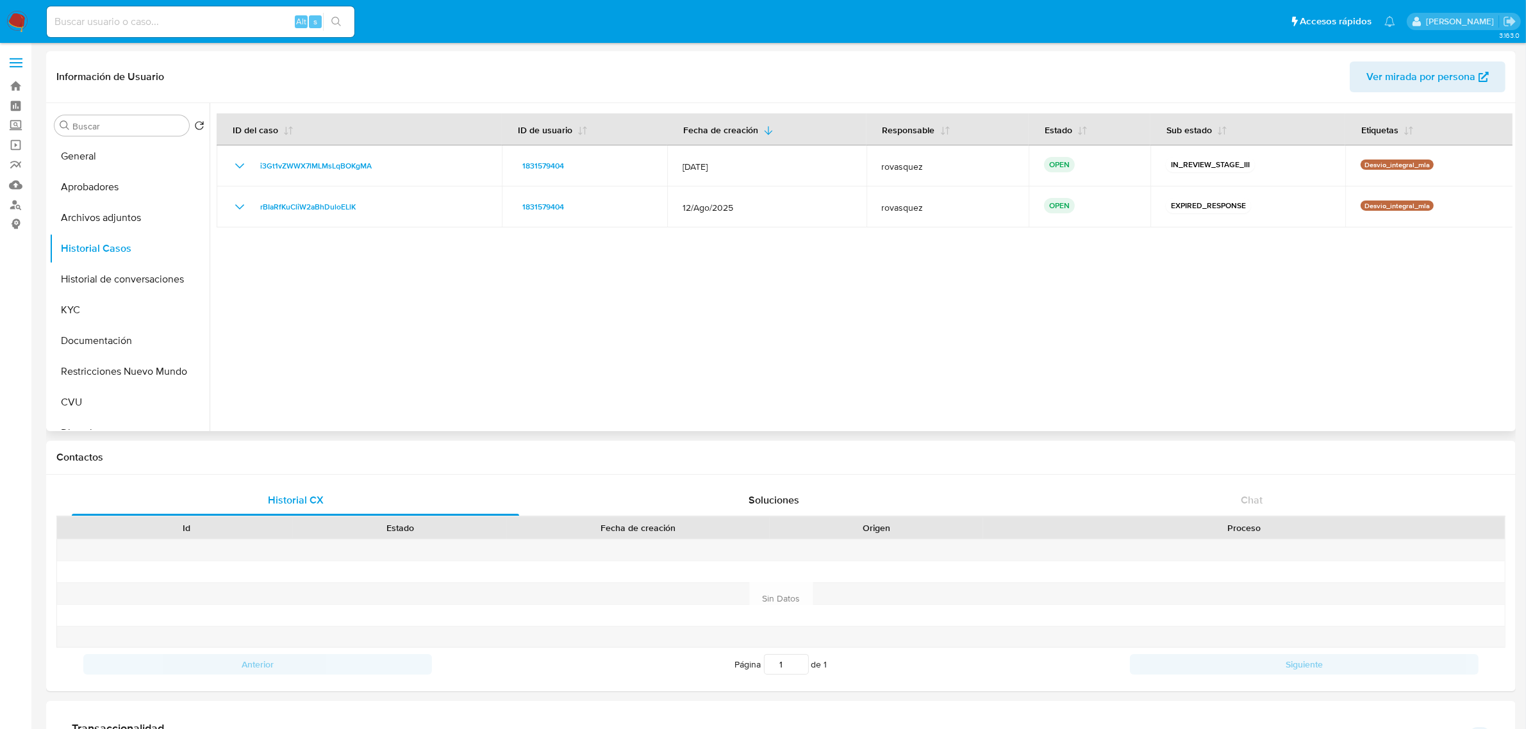
click at [1033, 299] on div at bounding box center [861, 267] width 1303 height 328
click at [651, 279] on div at bounding box center [861, 267] width 1303 height 328
click at [93, 296] on button "KYC" at bounding box center [124, 310] width 150 height 31
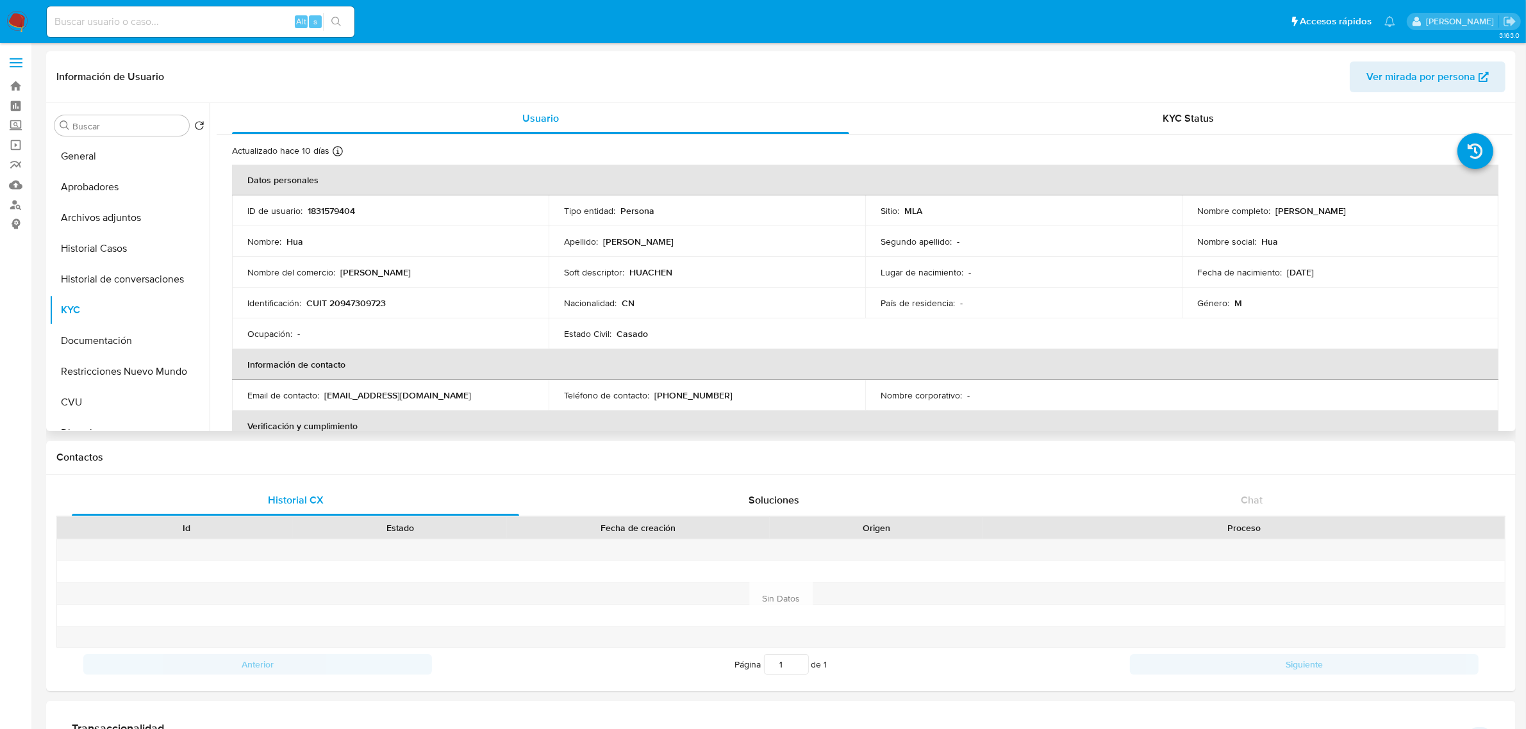
click at [348, 308] on p "CUIT 20947309723" at bounding box center [345, 303] width 79 height 12
copy p "20947309723"
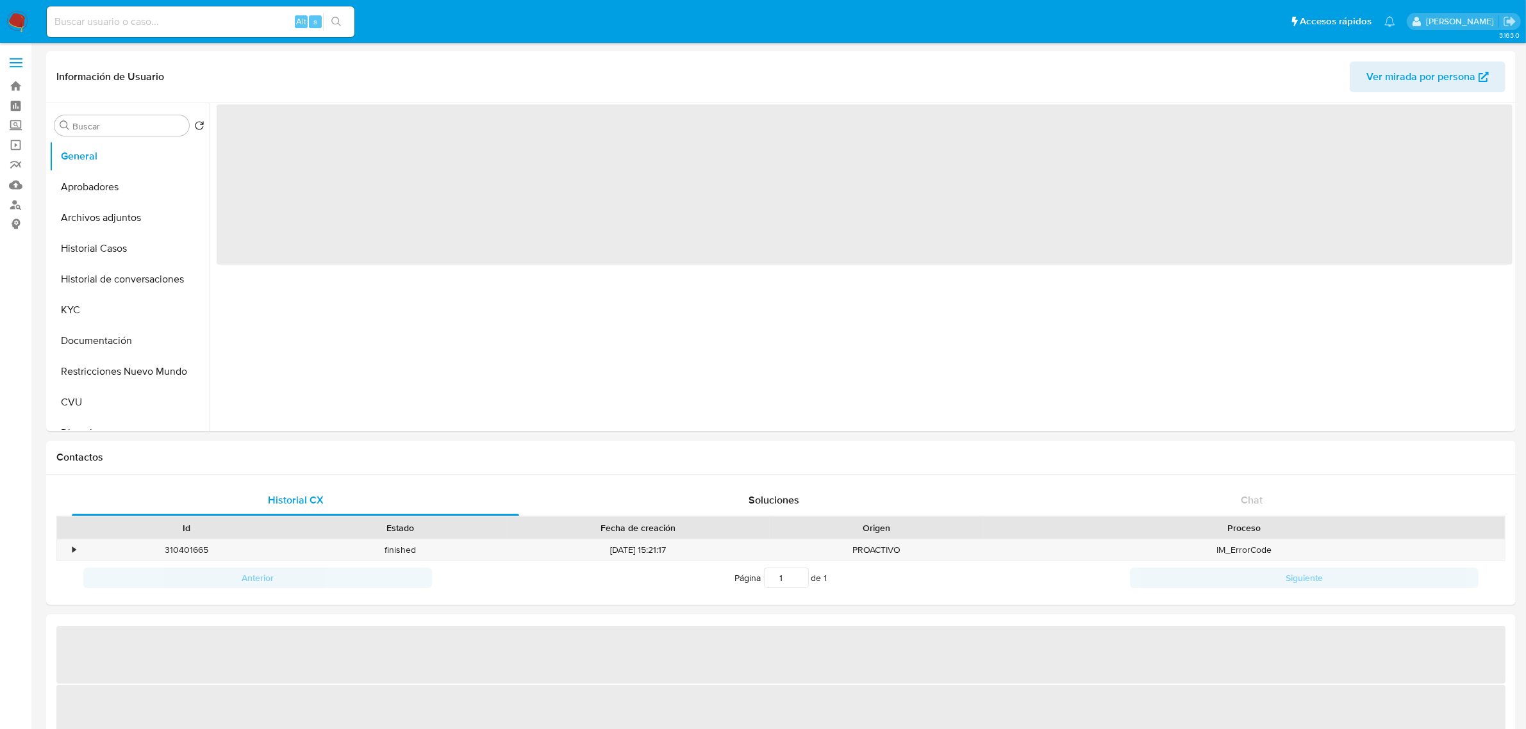
select select "10"
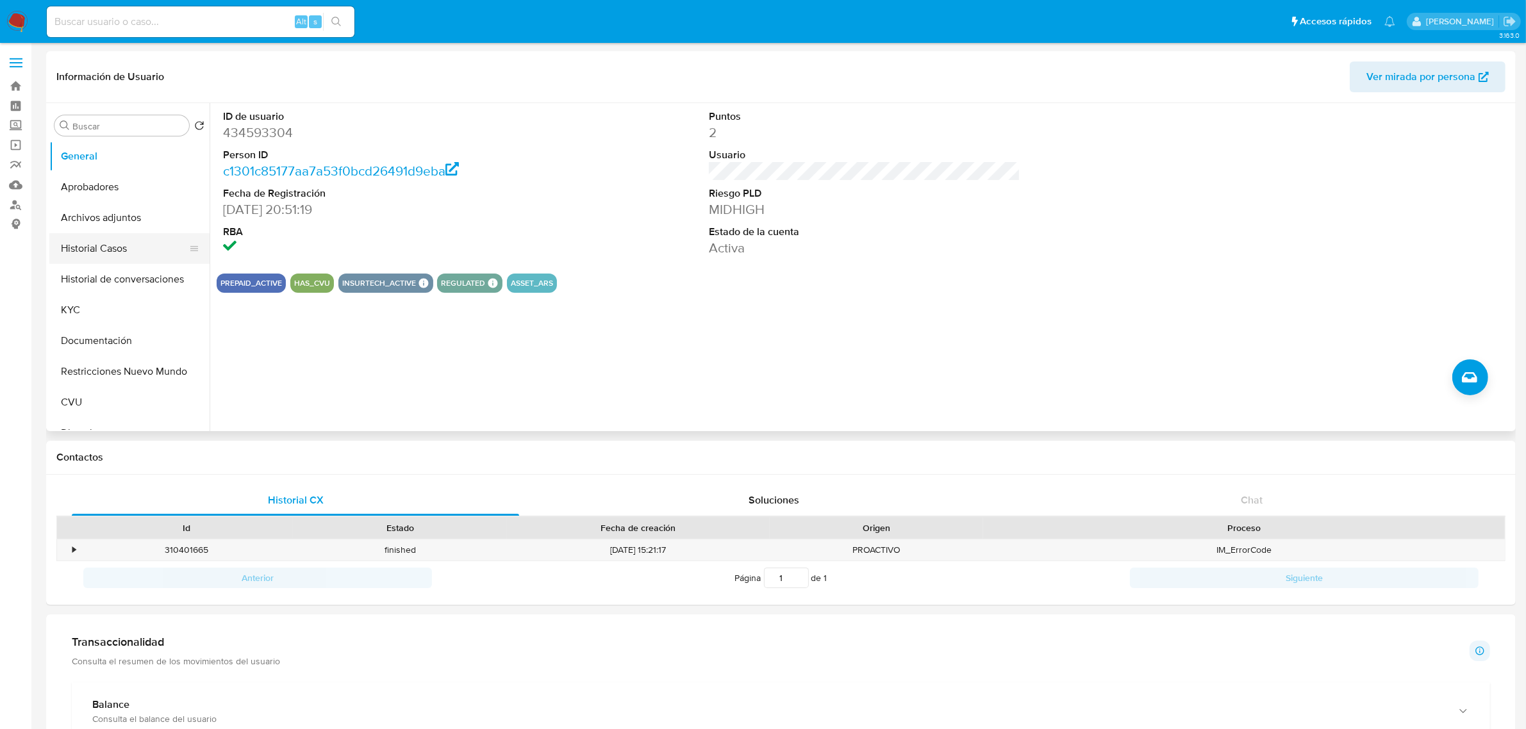
click at [109, 249] on button "Historial Casos" at bounding box center [124, 248] width 150 height 31
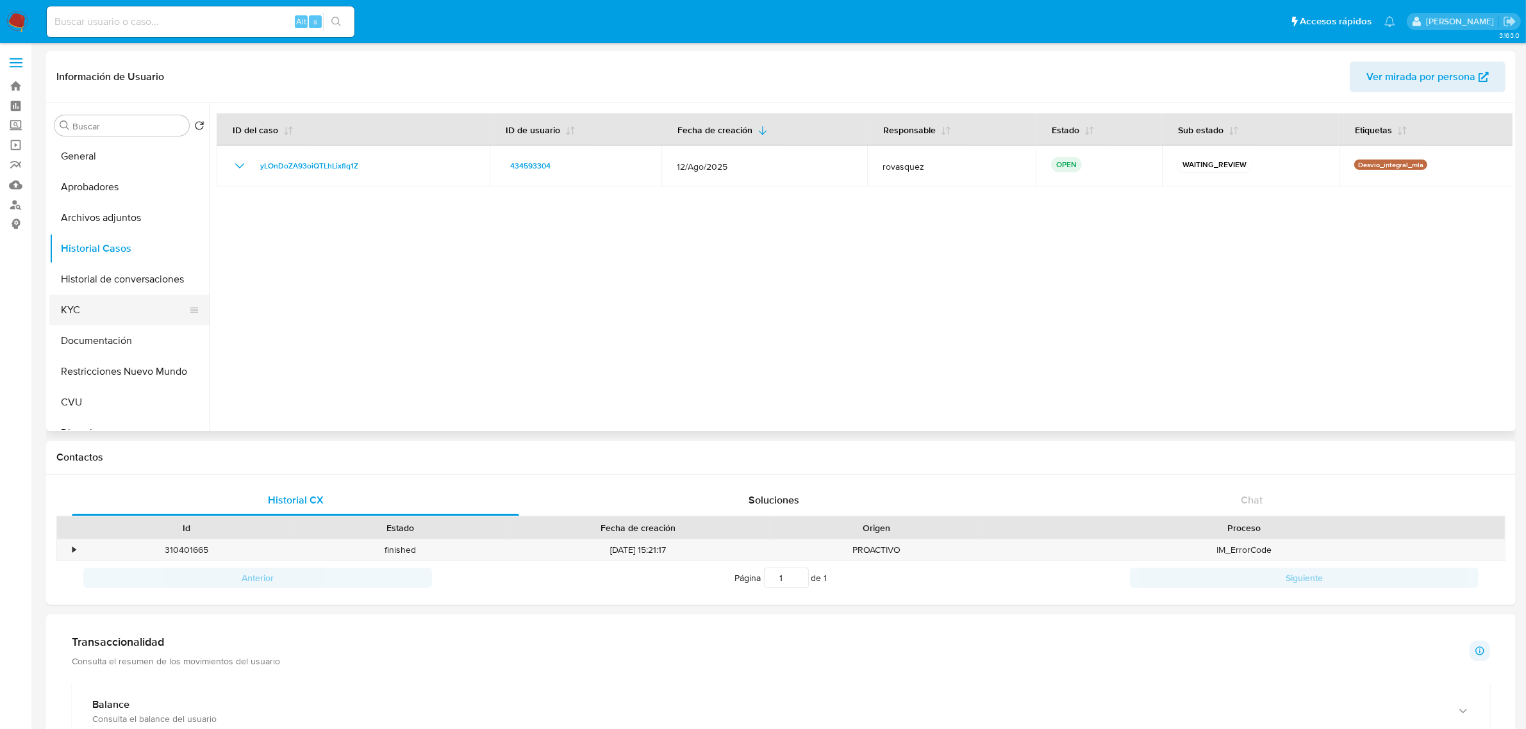
click at [90, 314] on button "KYC" at bounding box center [124, 310] width 150 height 31
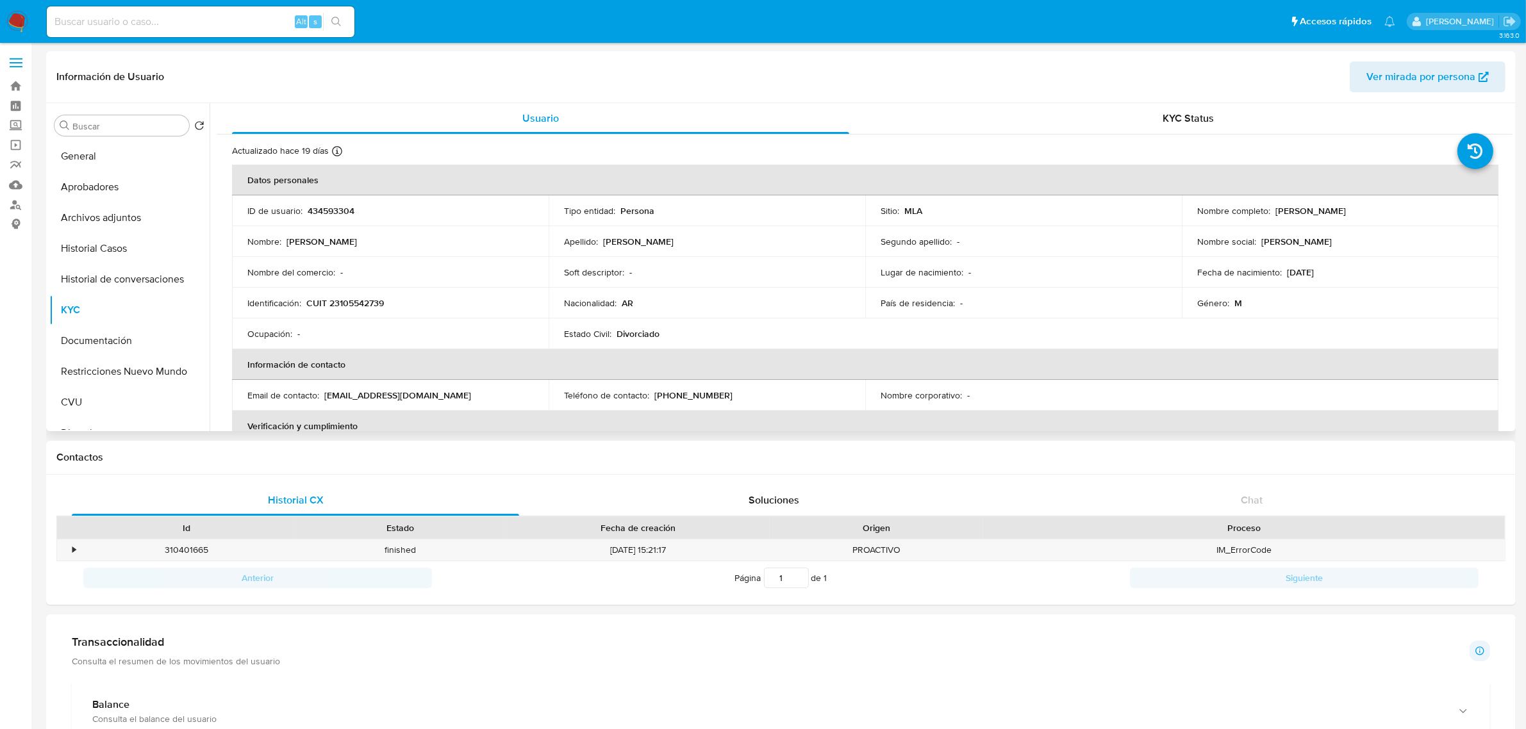
drag, startPoint x: 1272, startPoint y: 213, endPoint x: 1397, endPoint y: 215, distance: 125.0
click at [1346, 215] on p "[PERSON_NAME] [PERSON_NAME]" at bounding box center [1310, 211] width 70 height 12
copy p "[PERSON_NAME]"
click at [129, 332] on button "Documentación" at bounding box center [124, 341] width 150 height 31
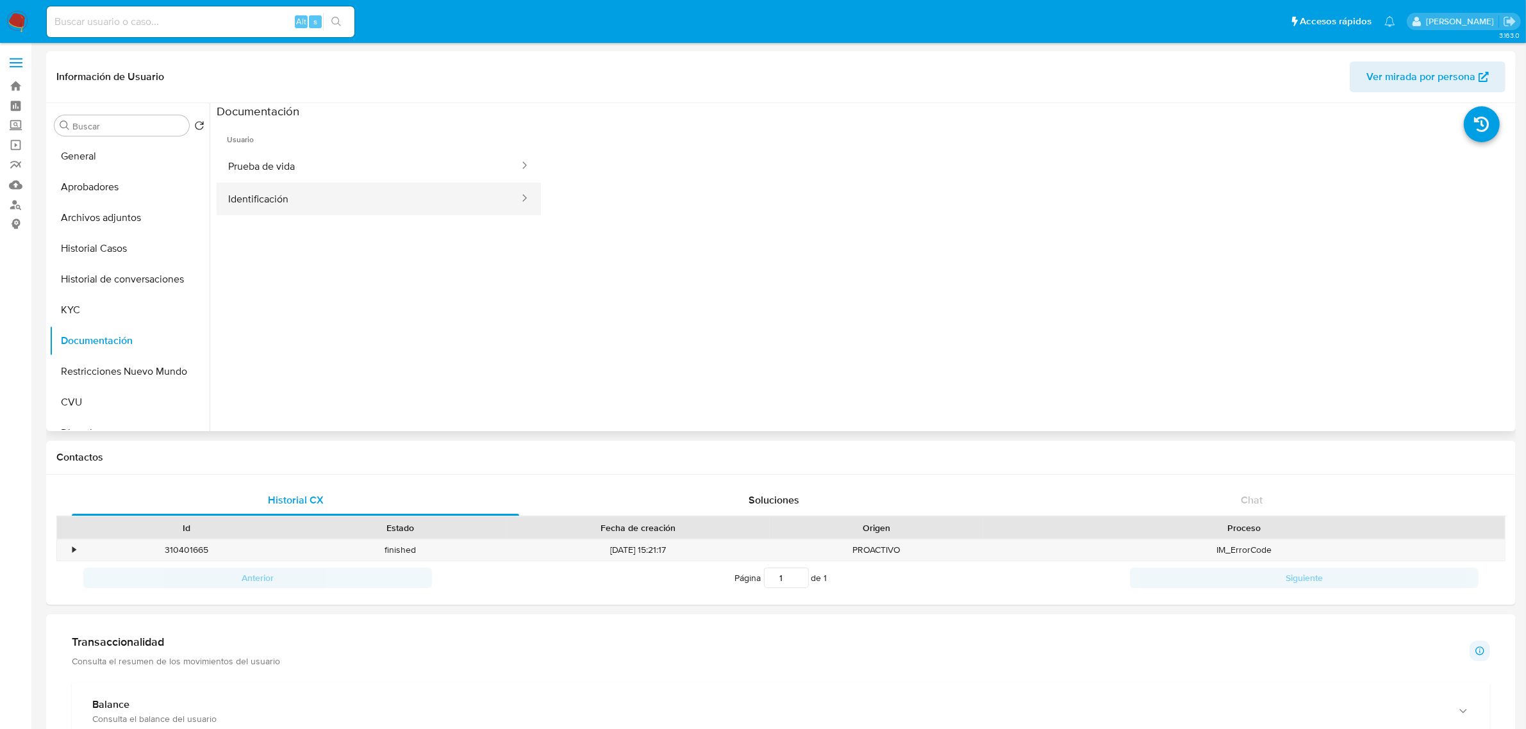
click at [415, 202] on button "Identificación" at bounding box center [369, 199] width 304 height 33
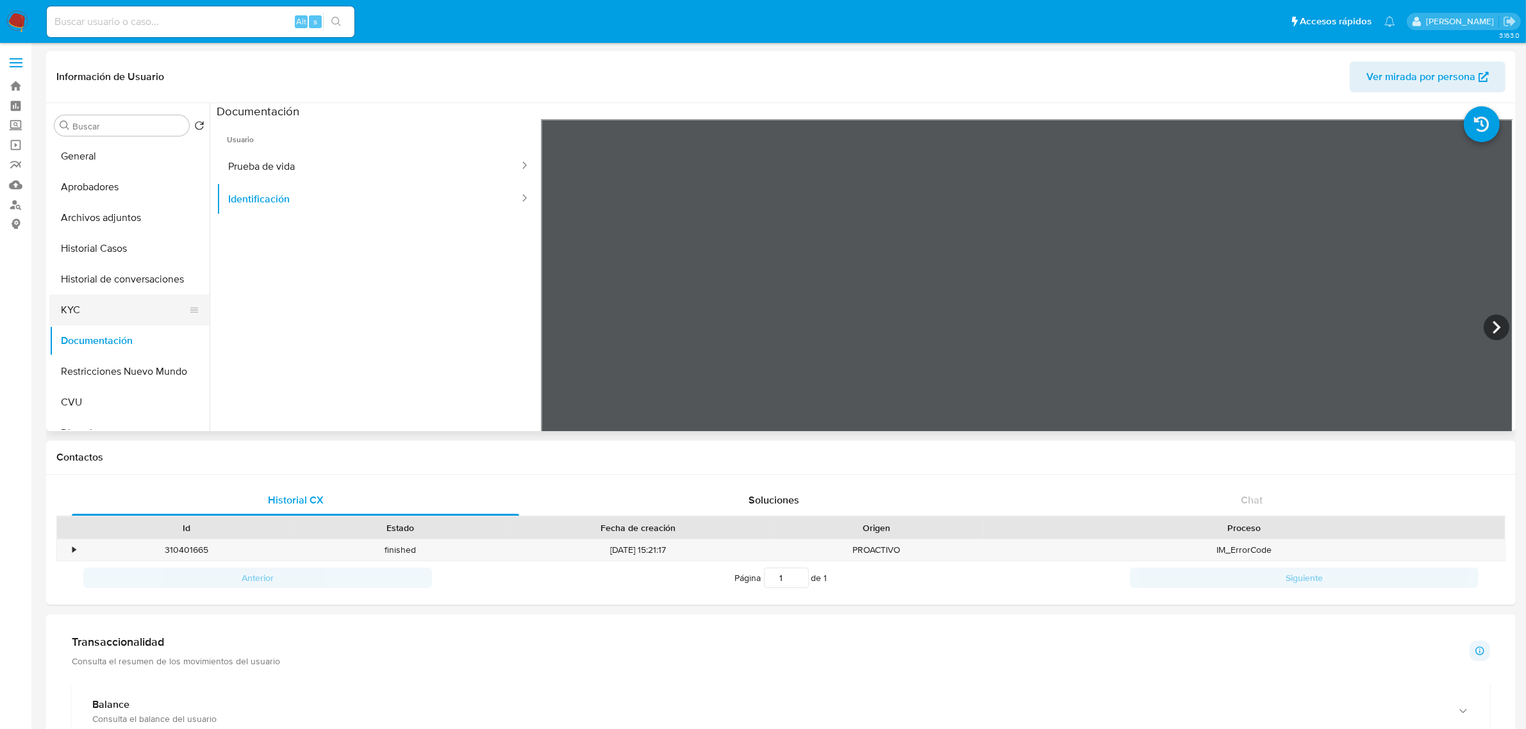
click at [78, 320] on button "KYC" at bounding box center [124, 310] width 150 height 31
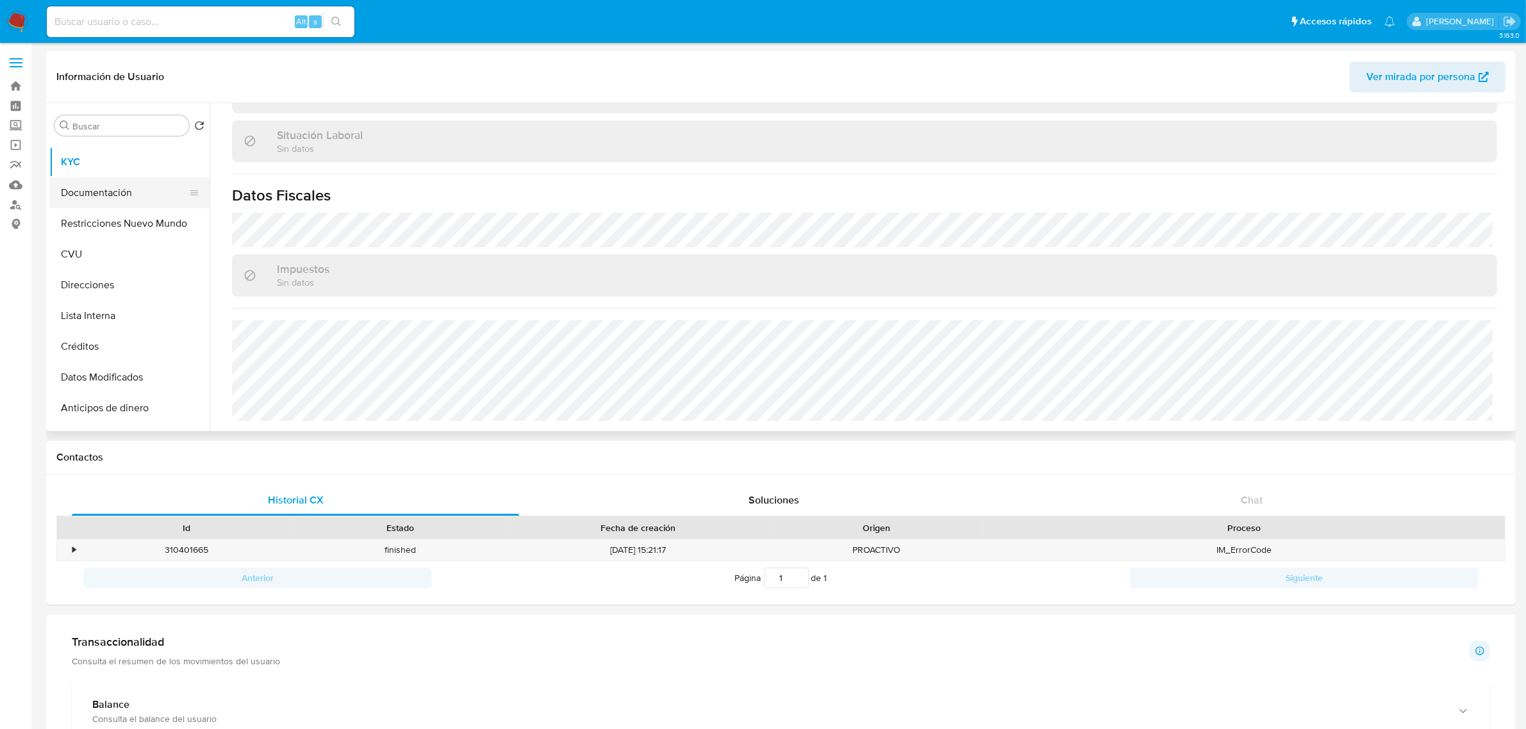
scroll to position [160, 0]
click at [115, 271] on button "Direcciones" at bounding box center [124, 273] width 150 height 31
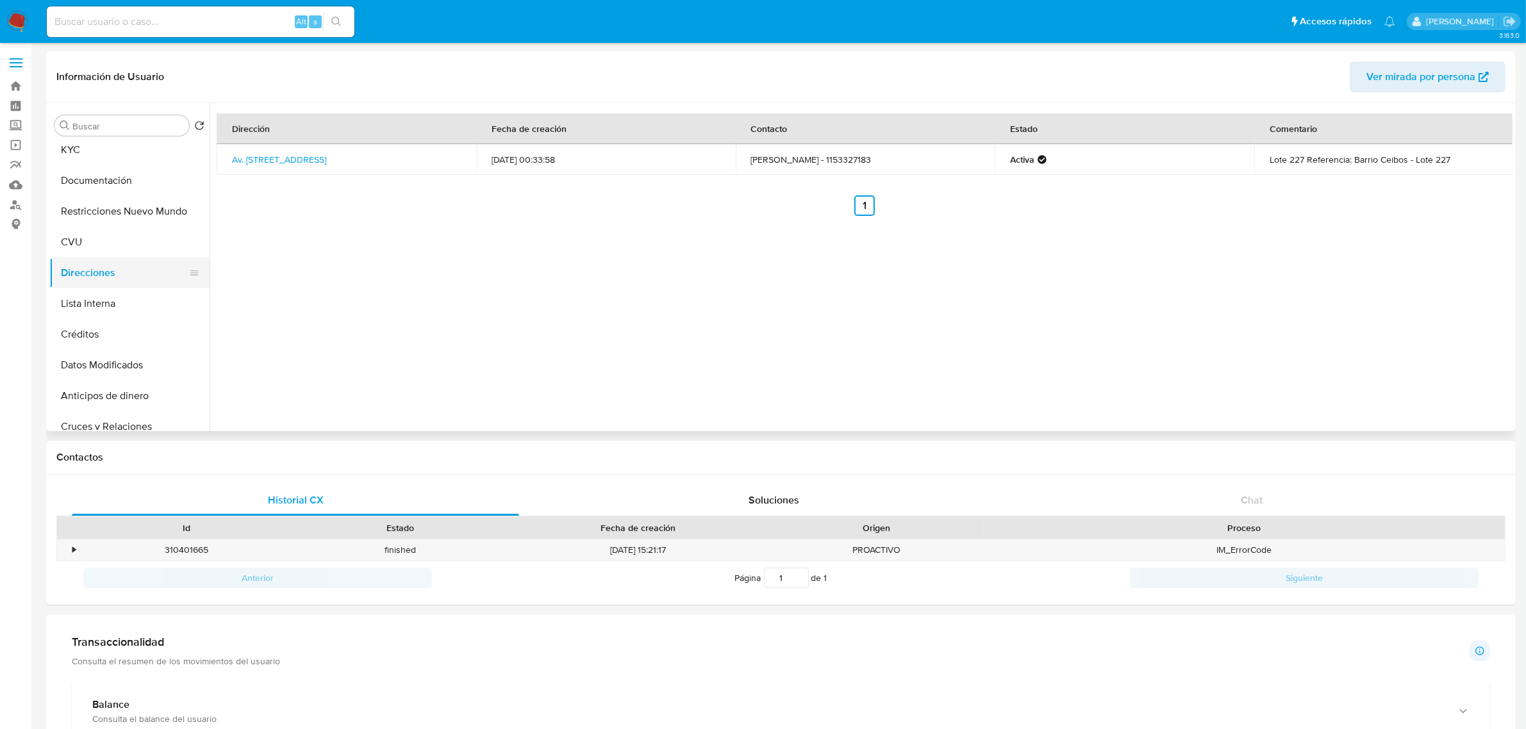
scroll to position [80, 0]
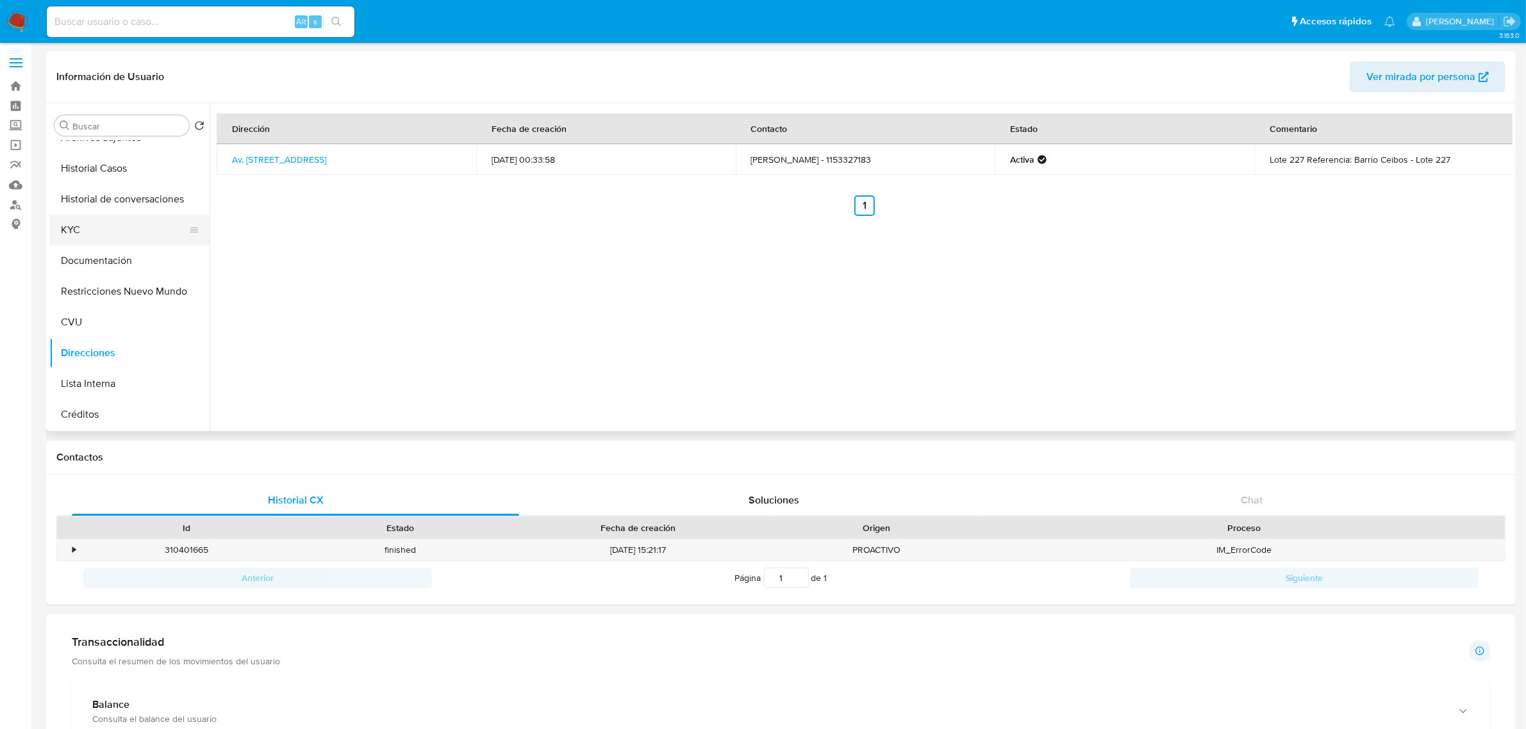
click at [92, 239] on button "KYC" at bounding box center [124, 230] width 150 height 31
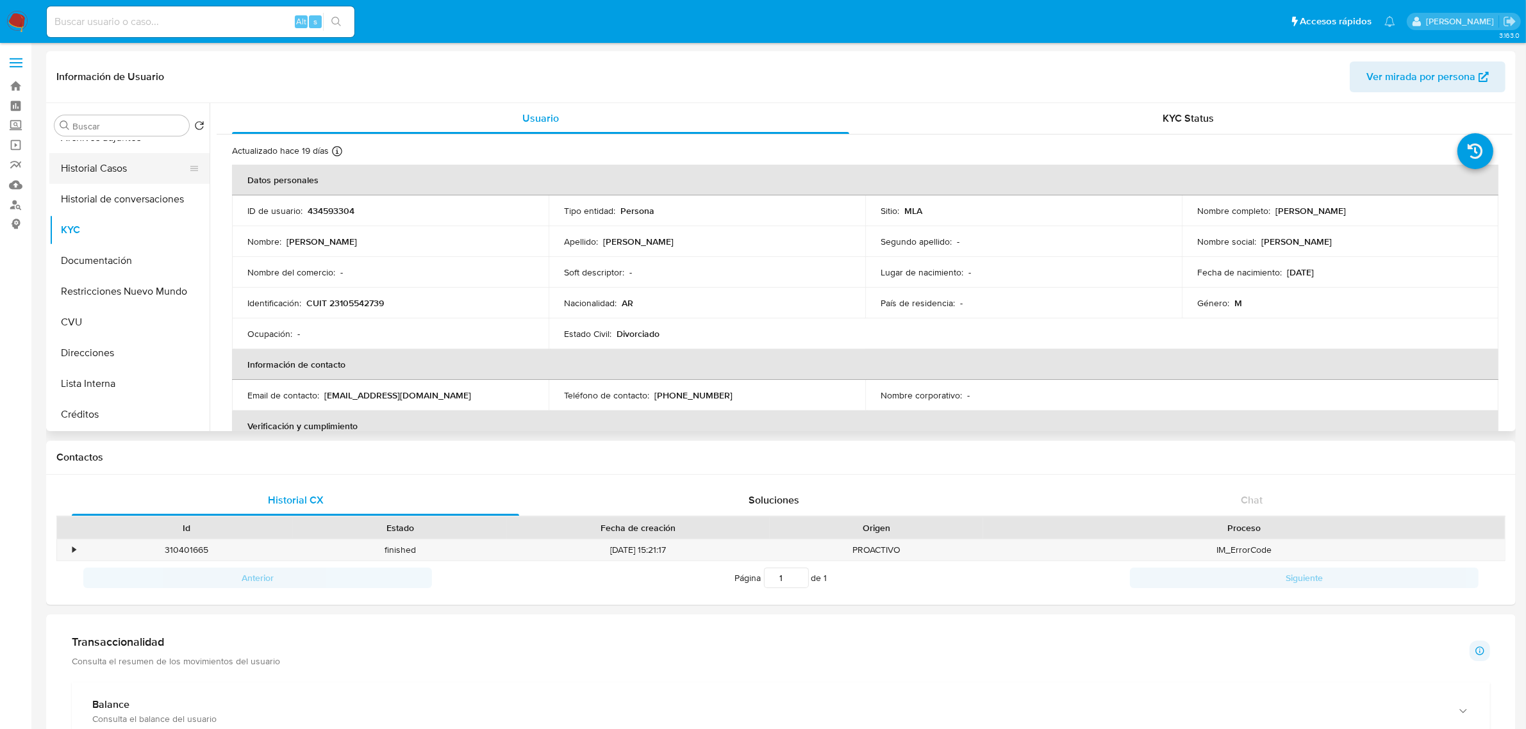
click at [136, 165] on button "Historial Casos" at bounding box center [124, 168] width 150 height 31
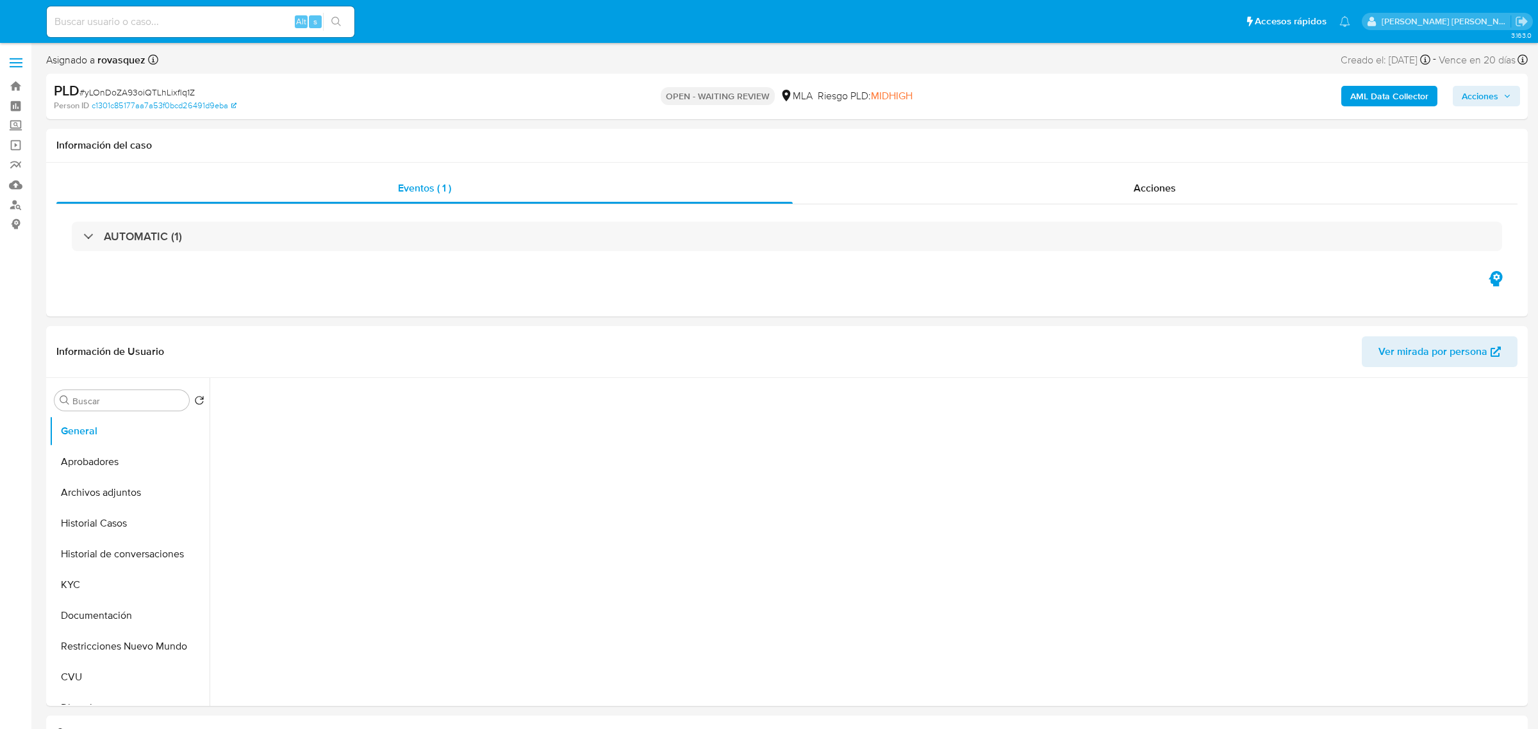
select select "10"
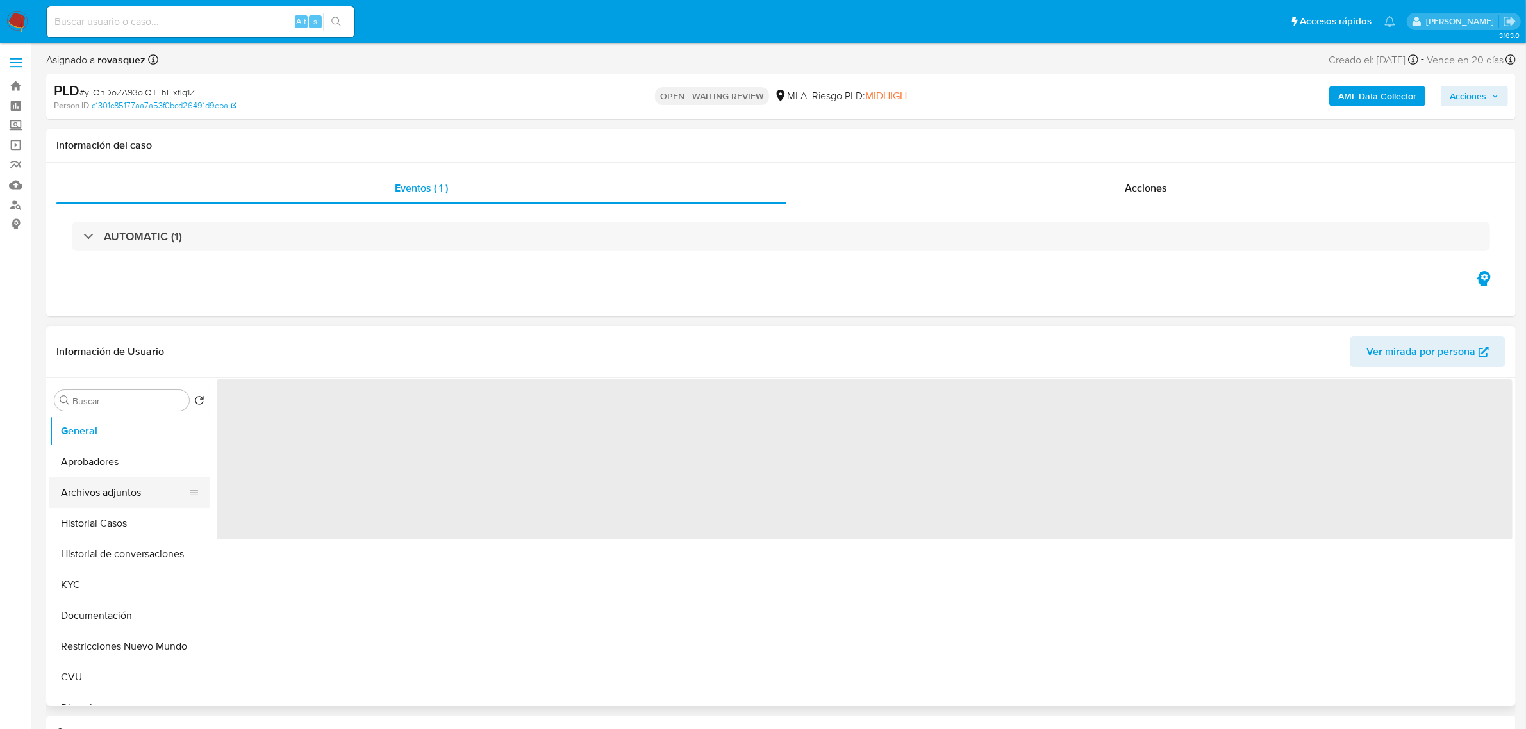
select select "10"
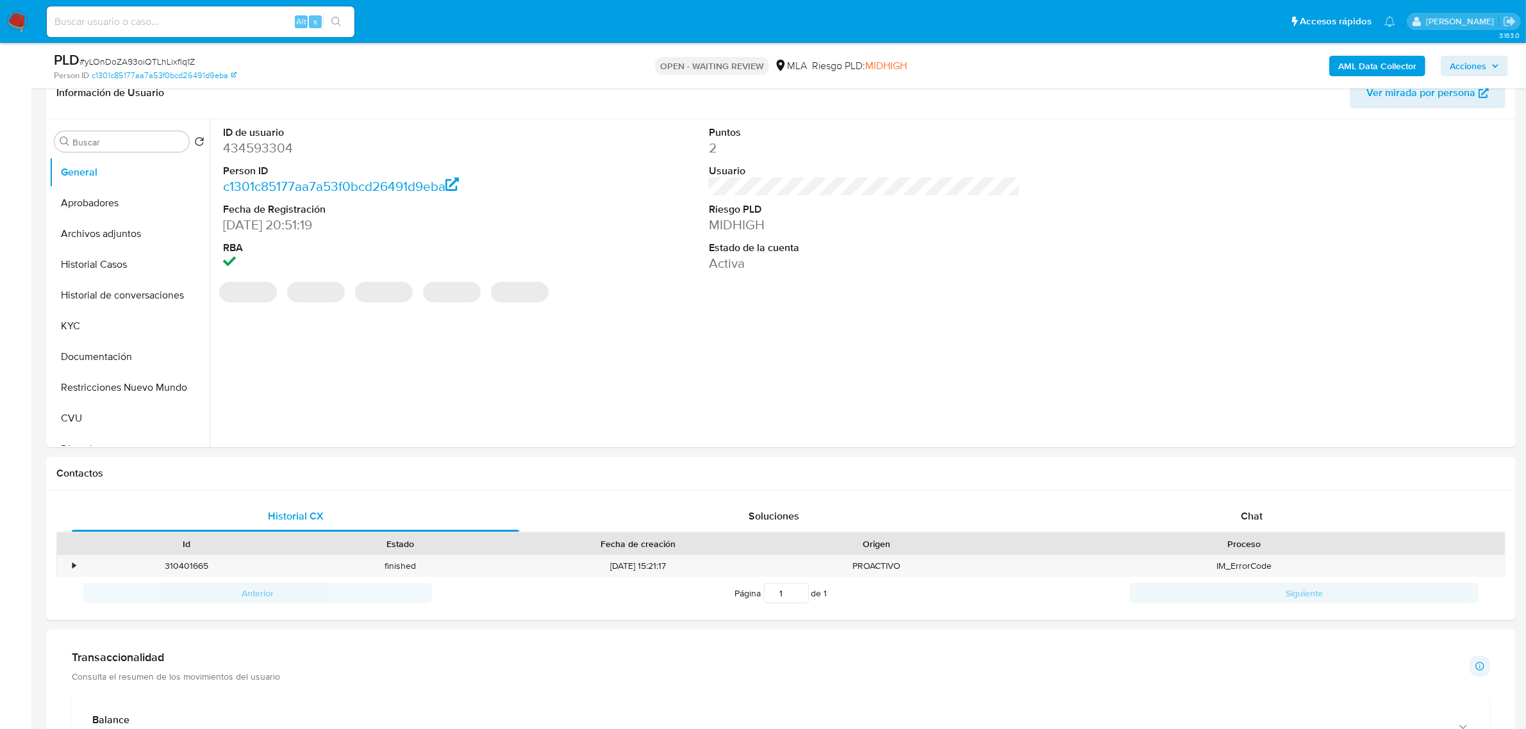
scroll to position [320, 0]
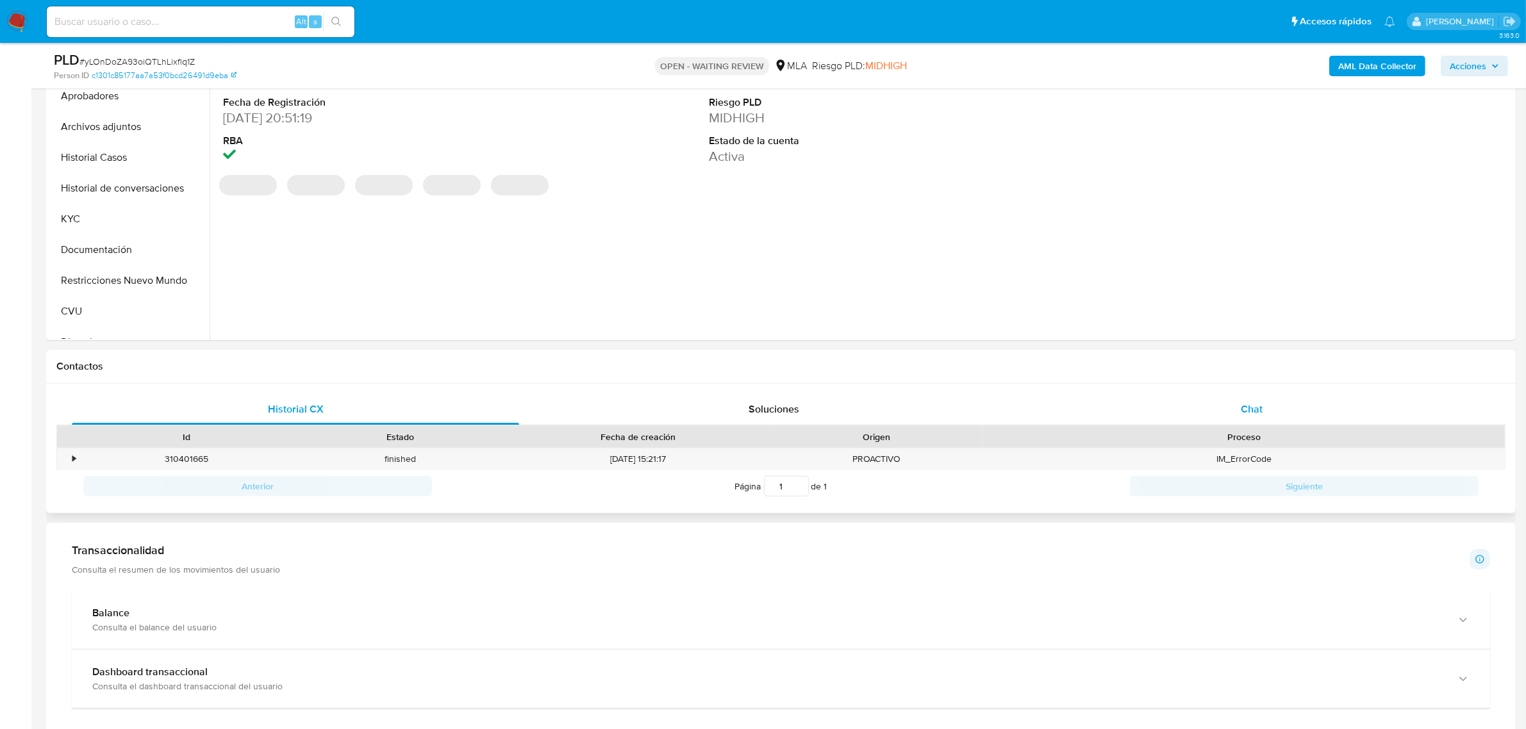
click at [1253, 422] on div "Chat" at bounding box center [1251, 409] width 447 height 31
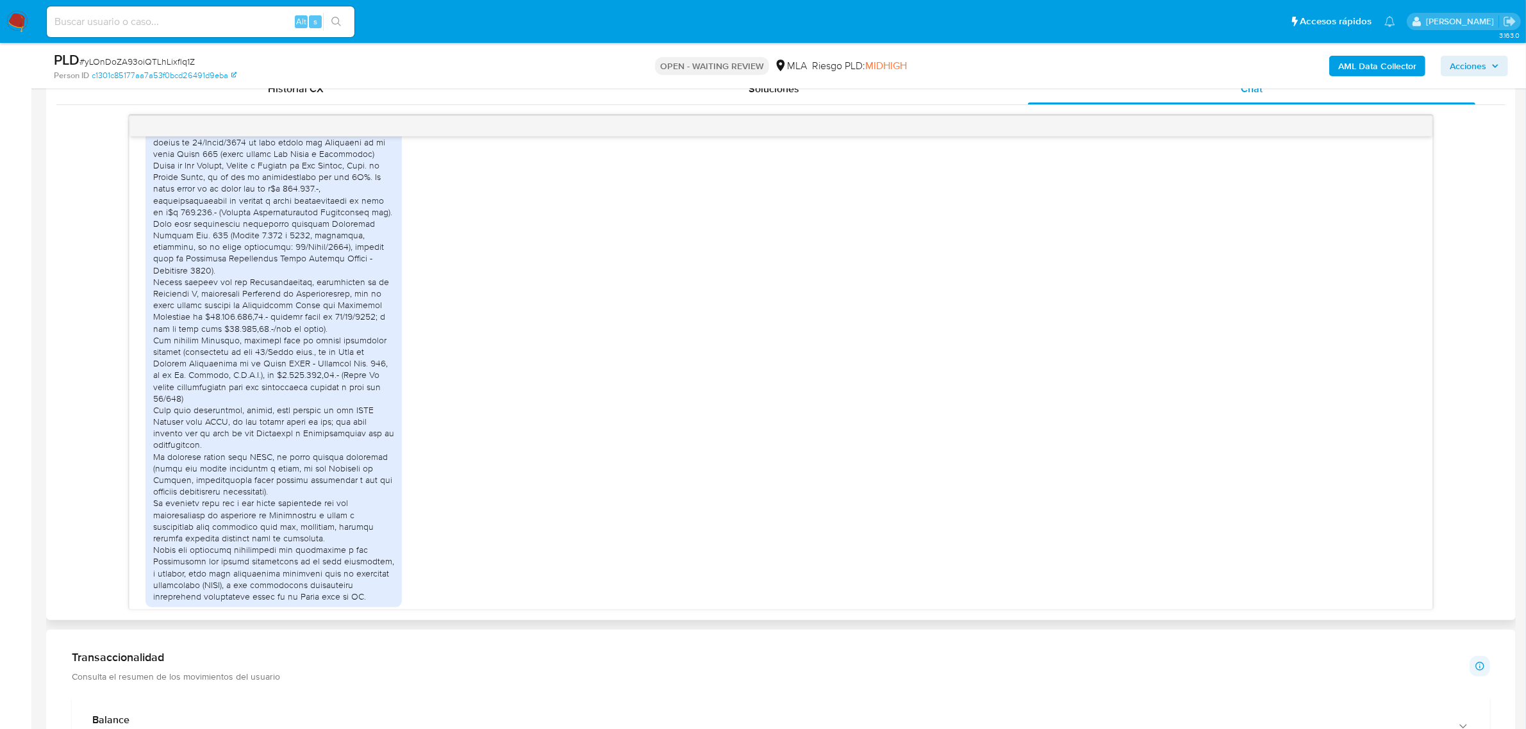
scroll to position [1136, 0]
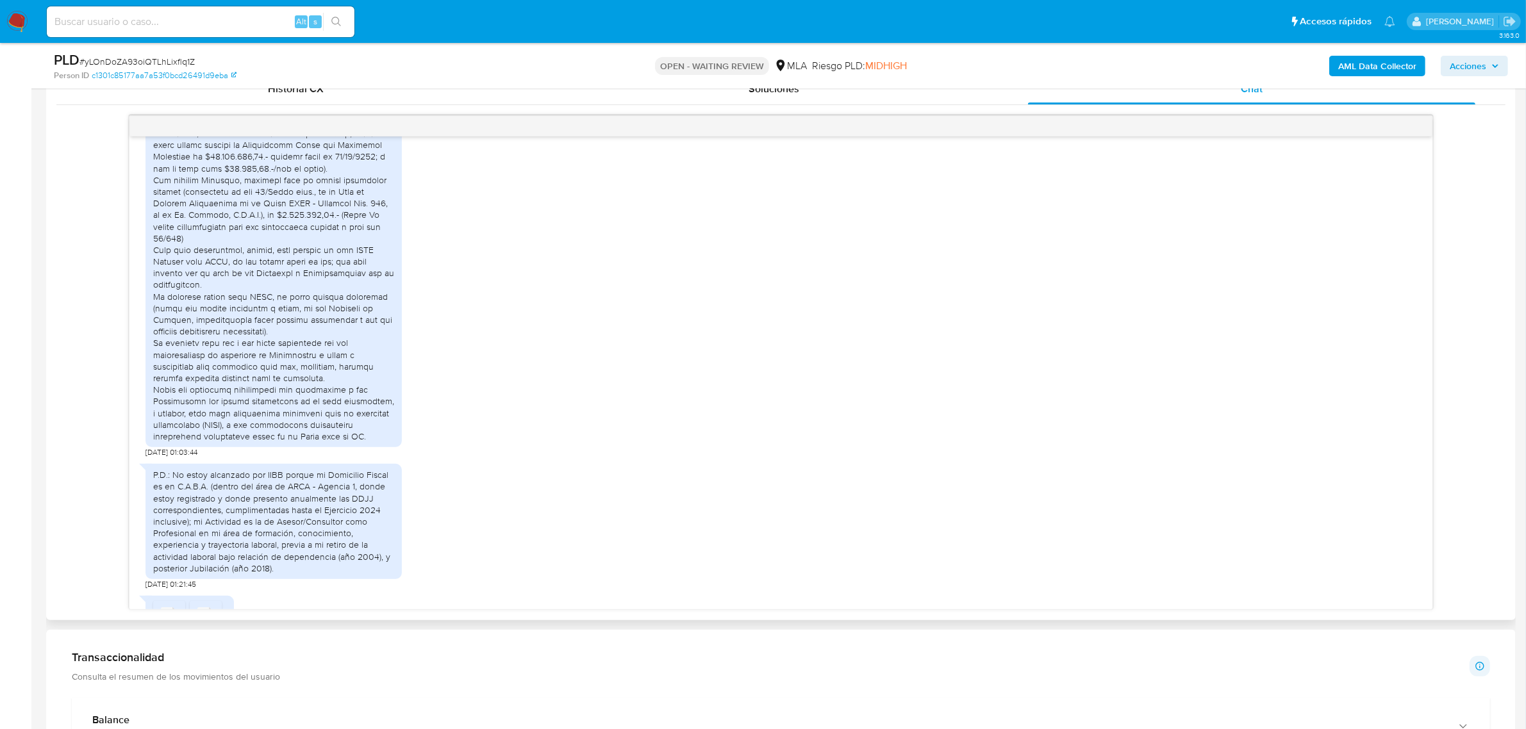
click at [641, 370] on div "[DATE] 01:03:44" at bounding box center [780, 83] width 1271 height 750
